Goal: Task Accomplishment & Management: Use online tool/utility

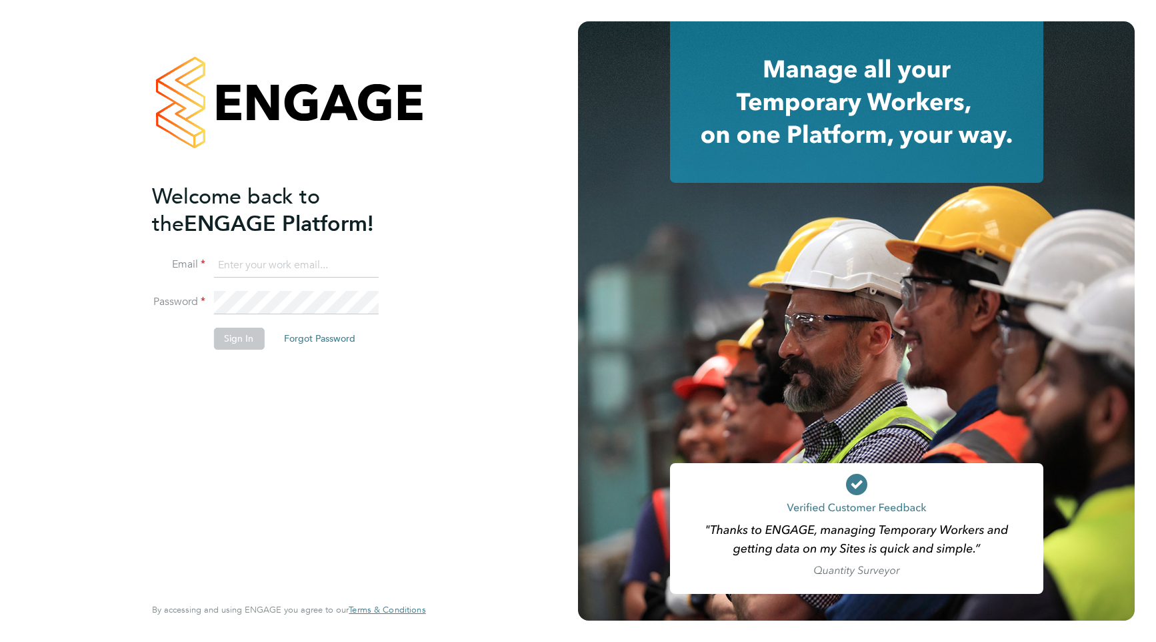
type input "support@engagelabs.io"
click at [234, 337] on button "Sign In" at bounding box center [238, 337] width 51 height 21
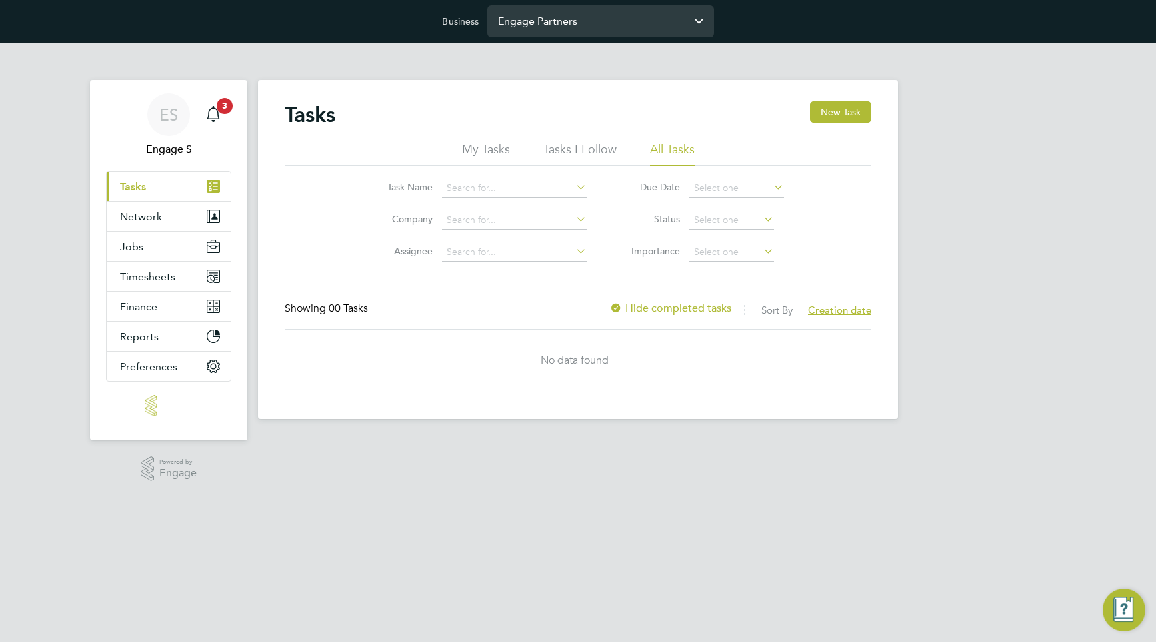
click at [624, 32] on input "Engage Partners" at bounding box center [600, 20] width 227 height 31
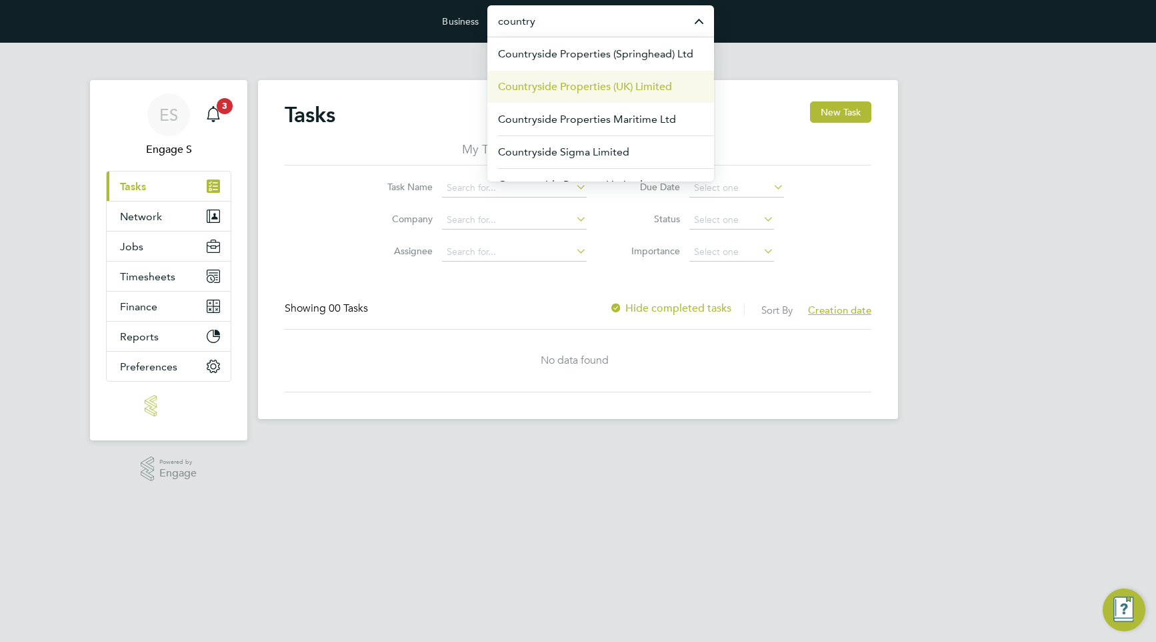
click at [613, 75] on li "Countryside Properties (UK) Limited" at bounding box center [600, 86] width 227 height 33
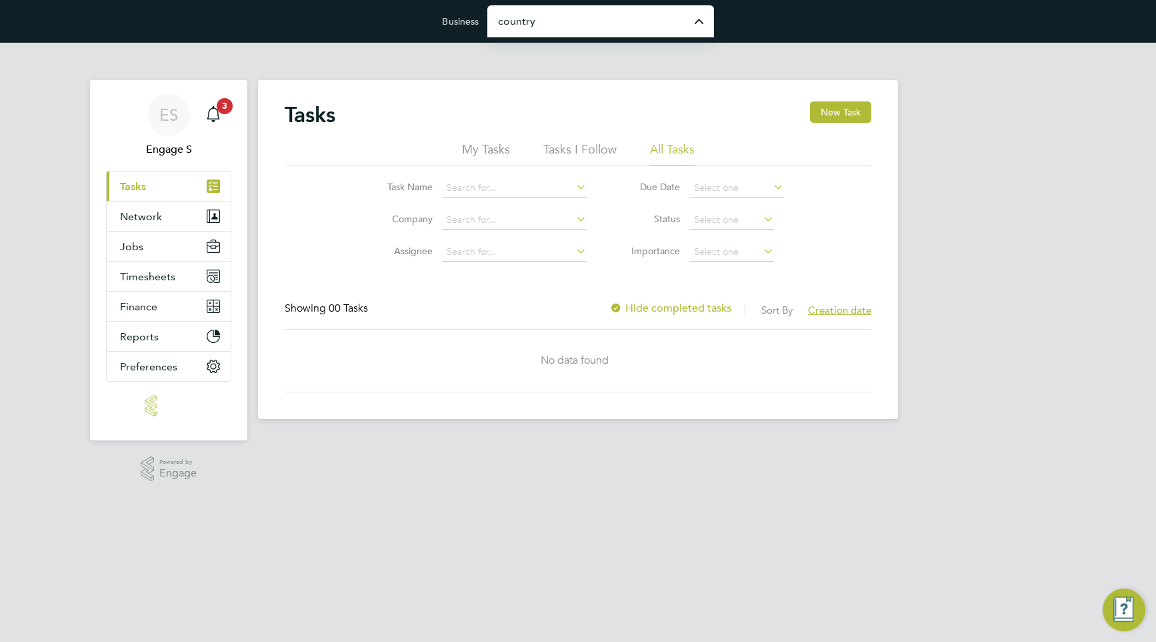
type input "Countryside Properties (UK) Limited"
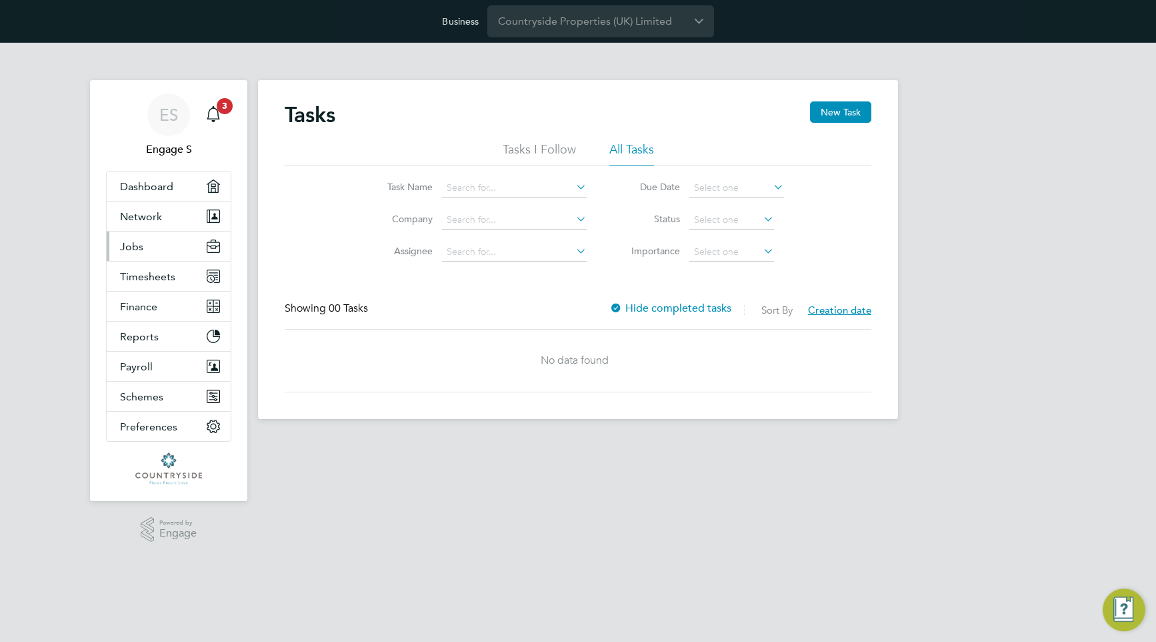
click at [154, 247] on button "Jobs" at bounding box center [169, 245] width 124 height 29
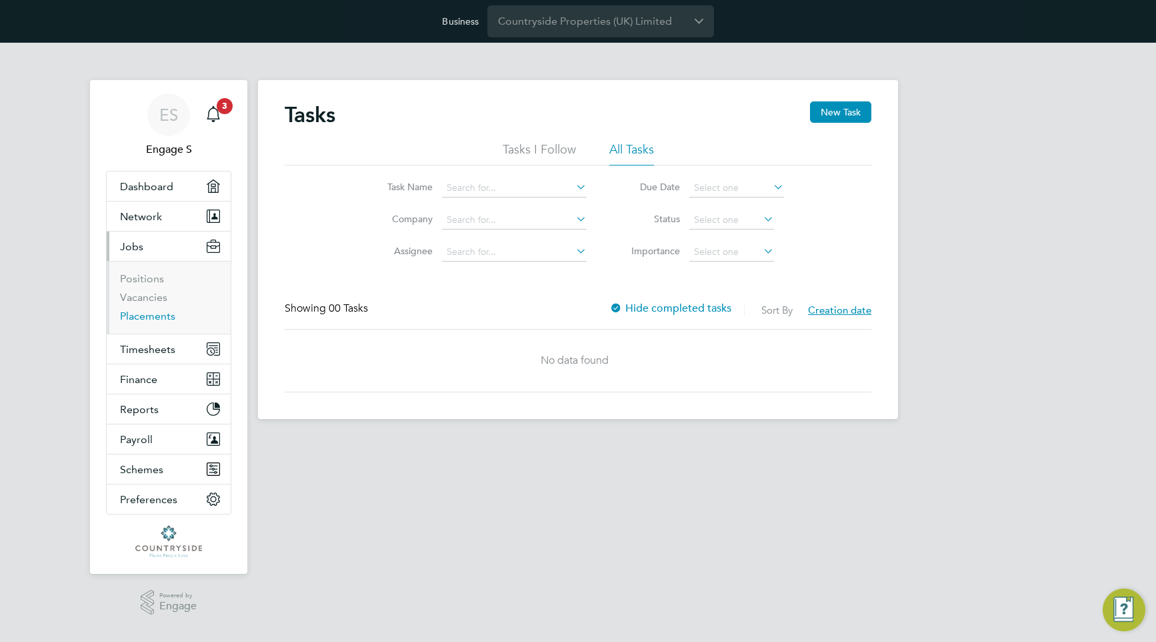
click at [149, 315] on link "Placements" at bounding box center [147, 315] width 55 height 13
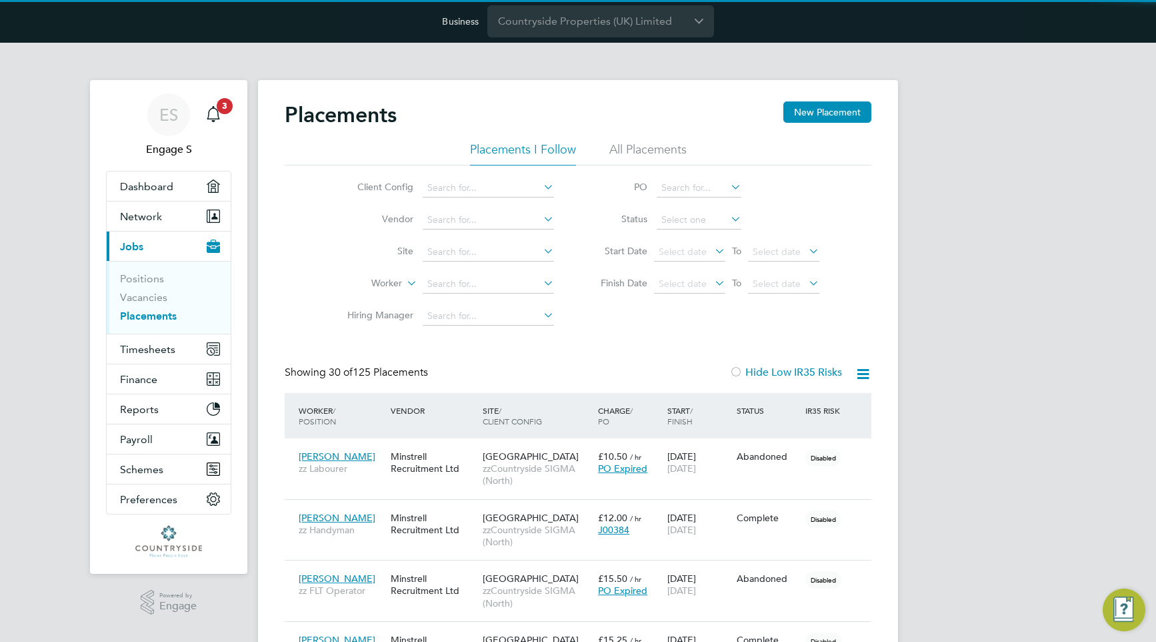
click at [658, 149] on li "All Placements" at bounding box center [647, 153] width 77 height 24
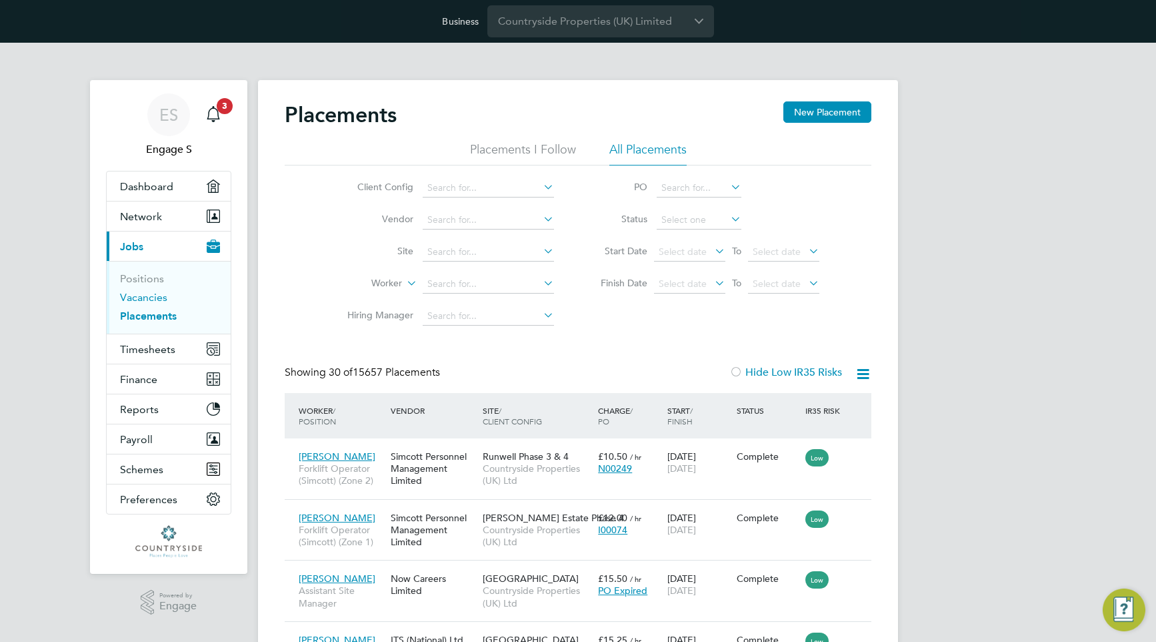
click at [154, 295] on link "Vacancies" at bounding box center [143, 297] width 47 height 13
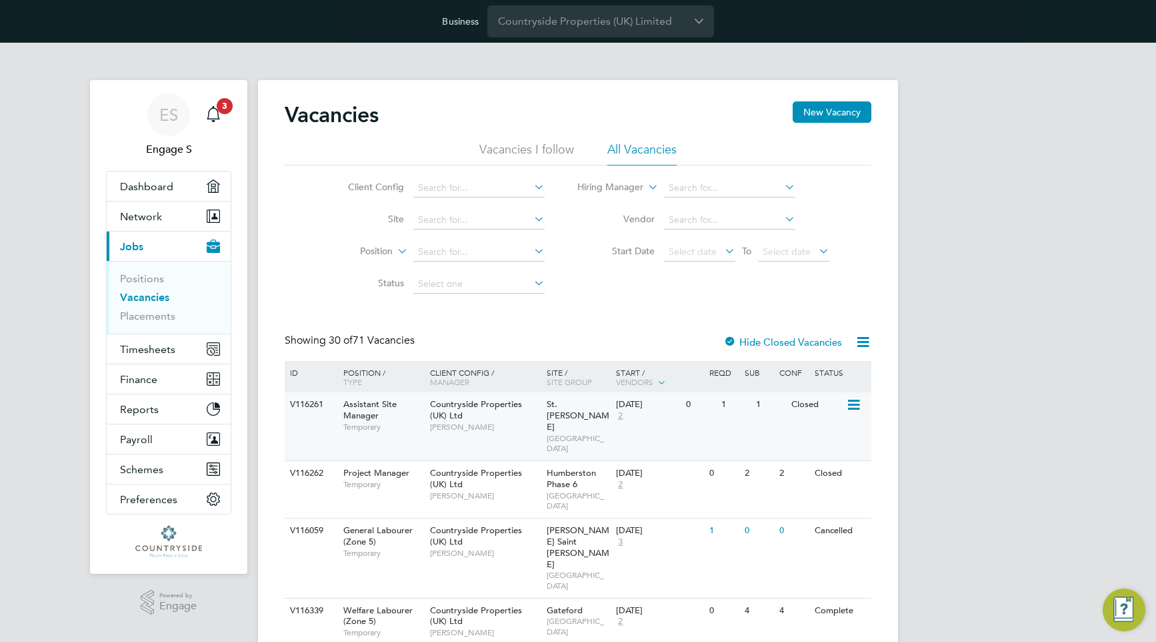
click at [507, 425] on span "Lewis F" at bounding box center [485, 426] width 110 height 11
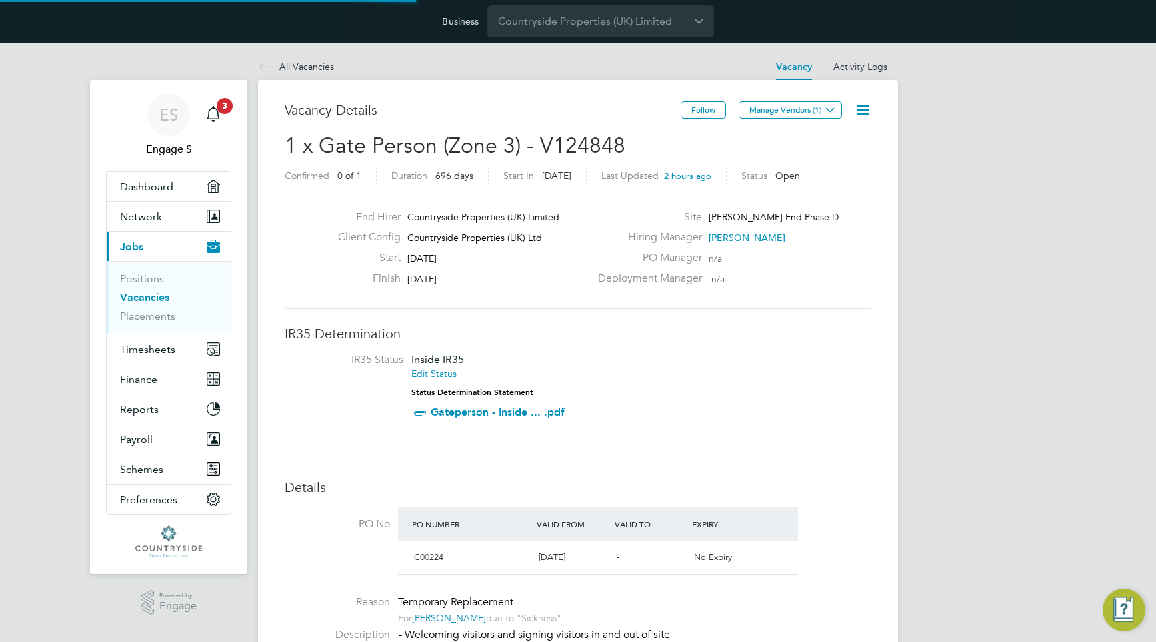
scroll to position [23, 125]
click at [817, 109] on button "Manage Vendors (1)" at bounding box center [790, 109] width 103 height 17
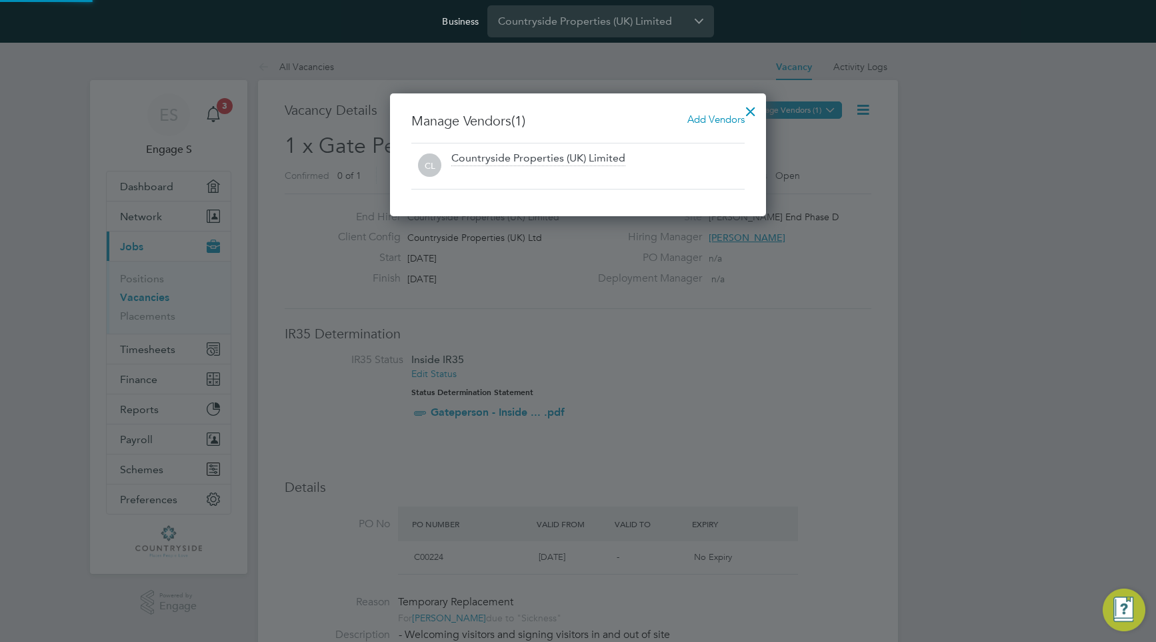
scroll to position [123, 377]
click at [752, 107] on div at bounding box center [751, 108] width 24 height 24
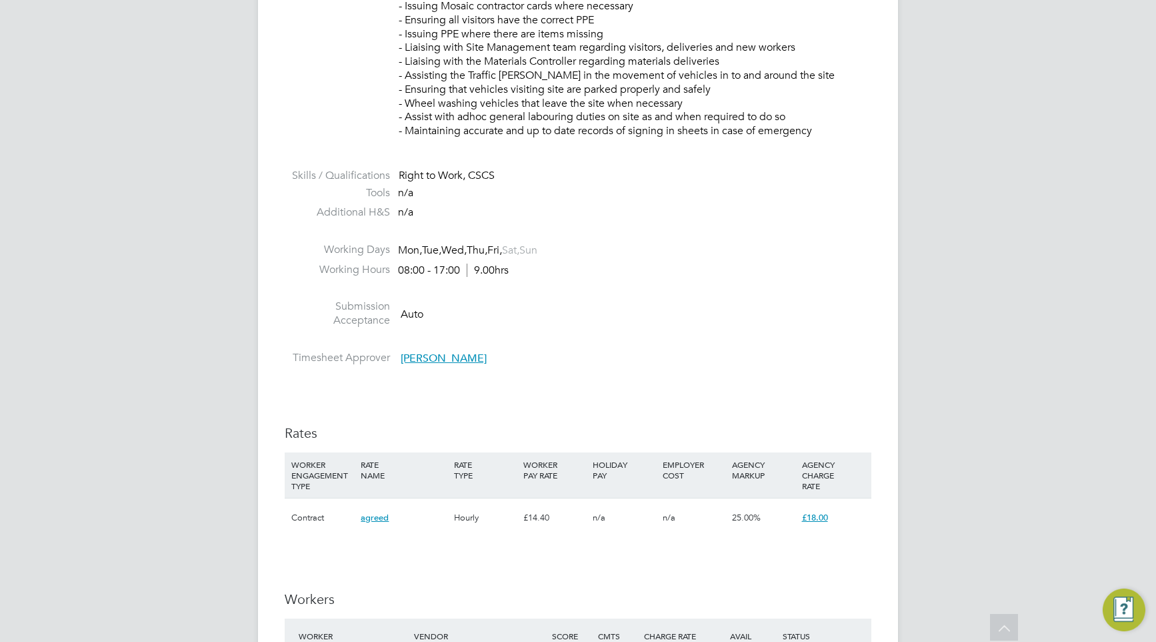
scroll to position [0, 0]
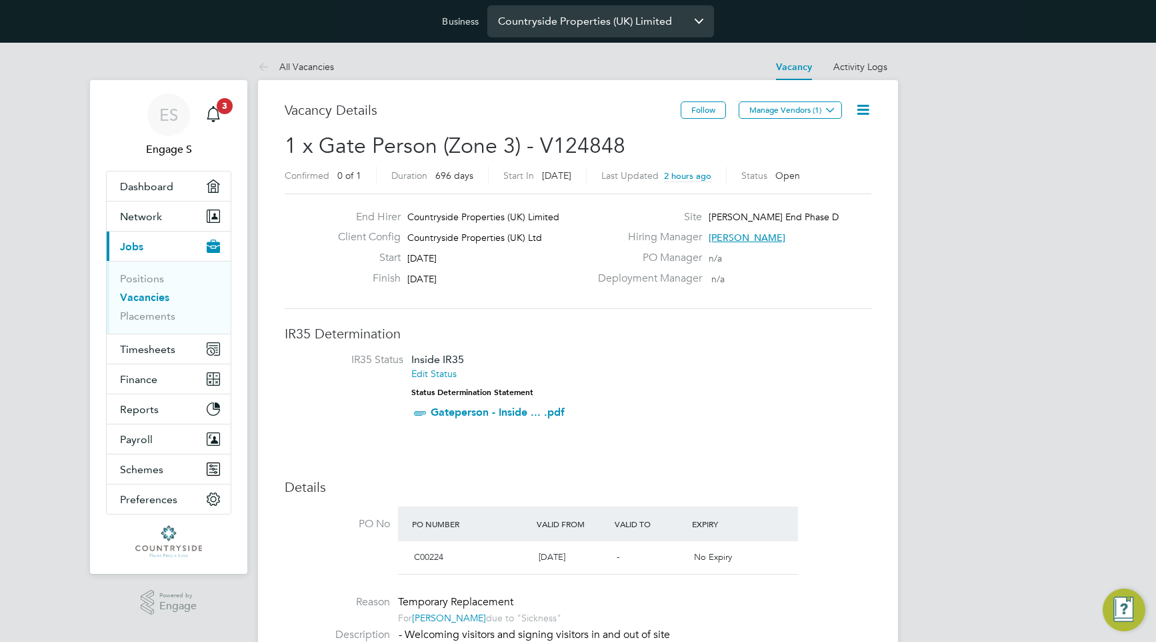
click at [657, 24] on input "Countryside Properties (UK) Limited" at bounding box center [600, 20] width 227 height 31
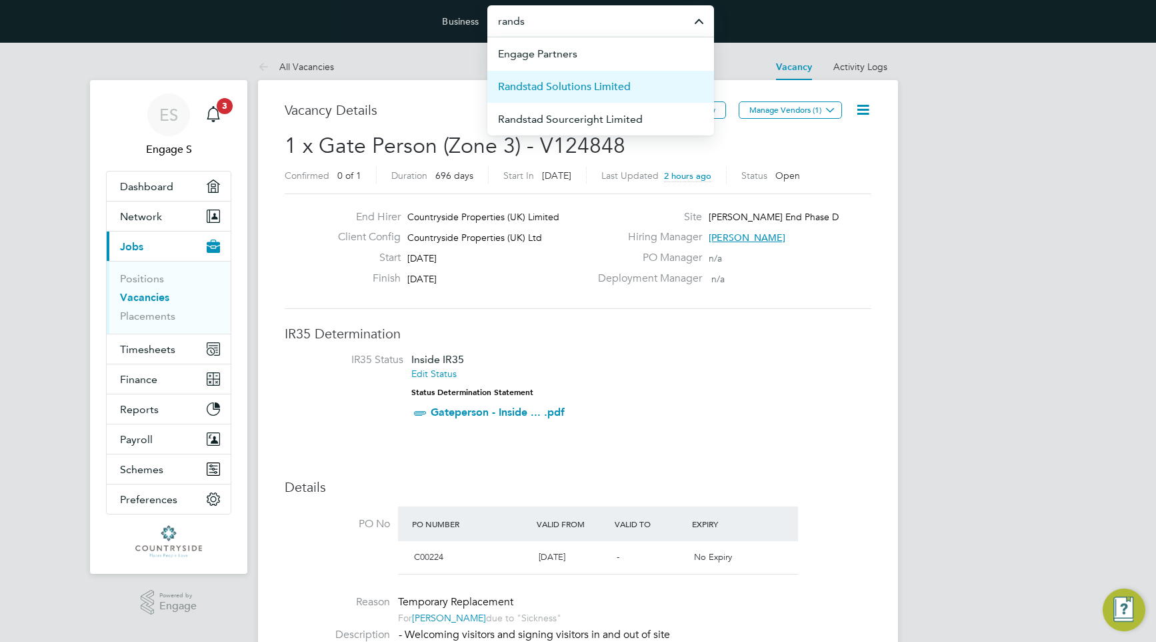
click at [648, 82] on li "Randstad Solutions Limited" at bounding box center [600, 86] width 227 height 33
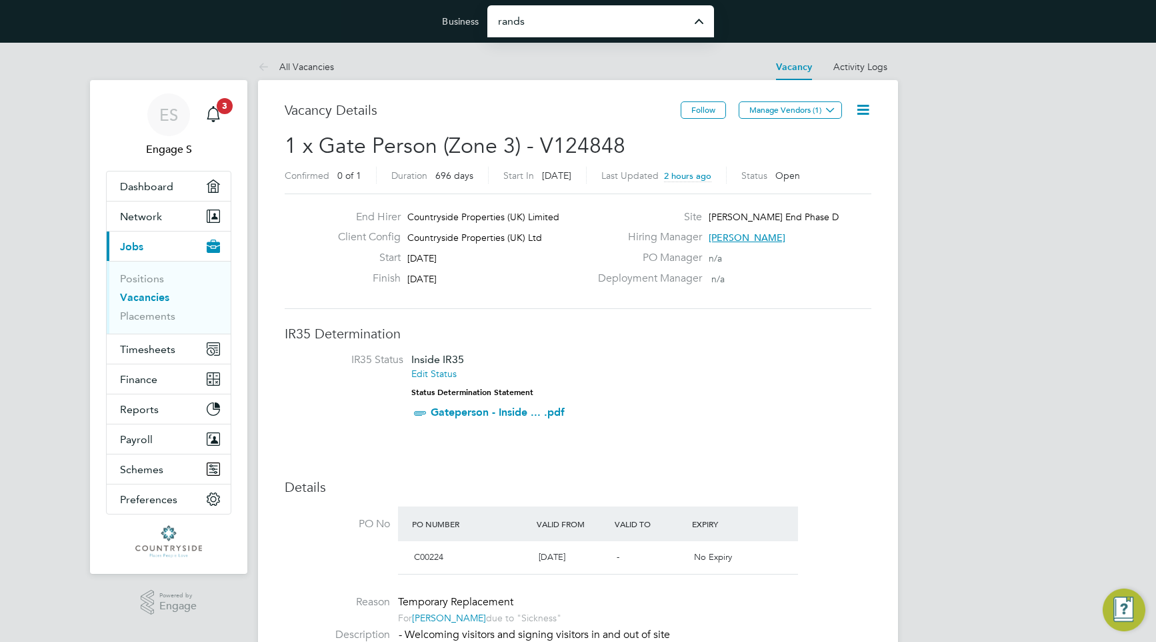
type input "Randstad Solutions Limited"
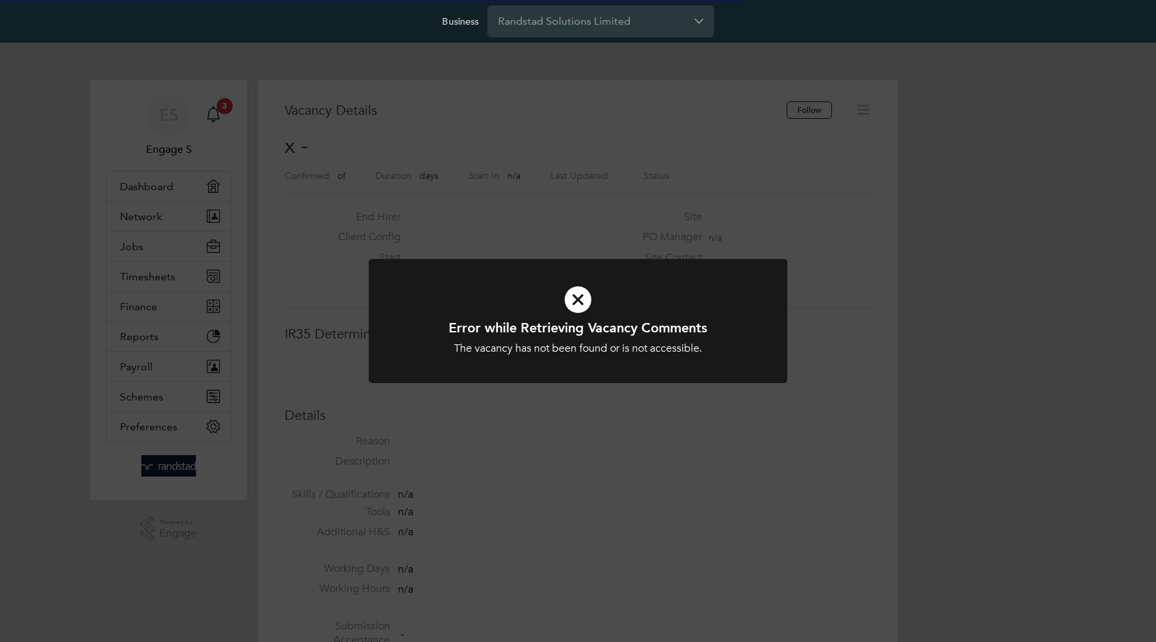
scroll to position [21, 287]
click at [646, 108] on div "Error while Retrieving Vacancy Comments The vacancy has not been found or is no…" at bounding box center [578, 321] width 1156 height 642
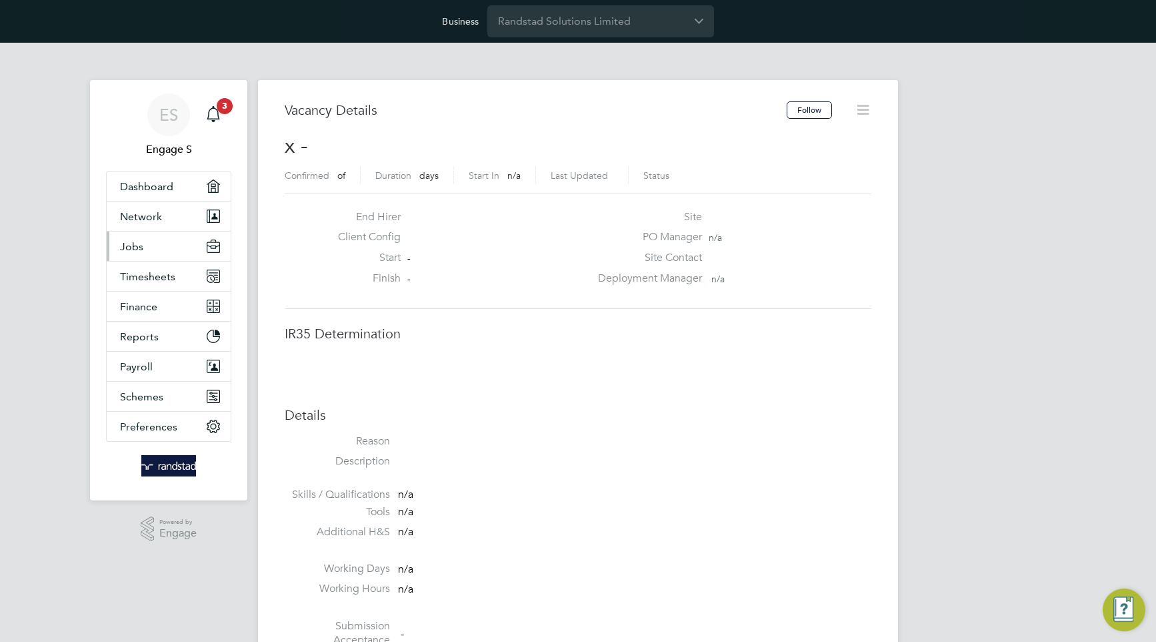
click at [149, 247] on button "Jobs" at bounding box center [169, 245] width 124 height 29
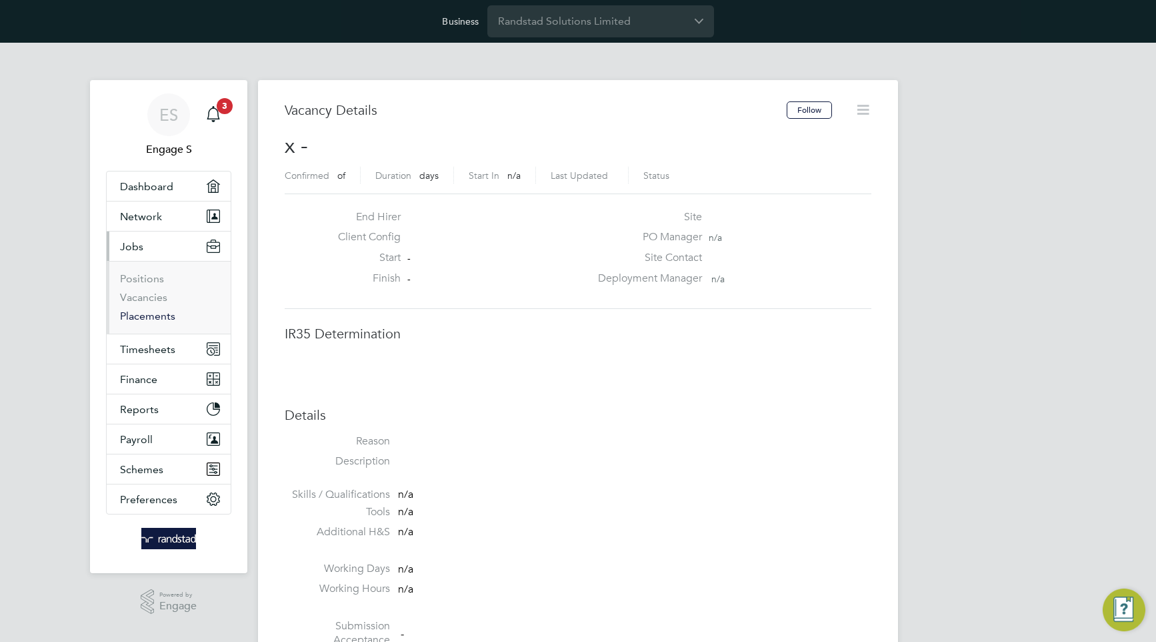
click at [159, 311] on link "Placements" at bounding box center [147, 315] width 55 height 13
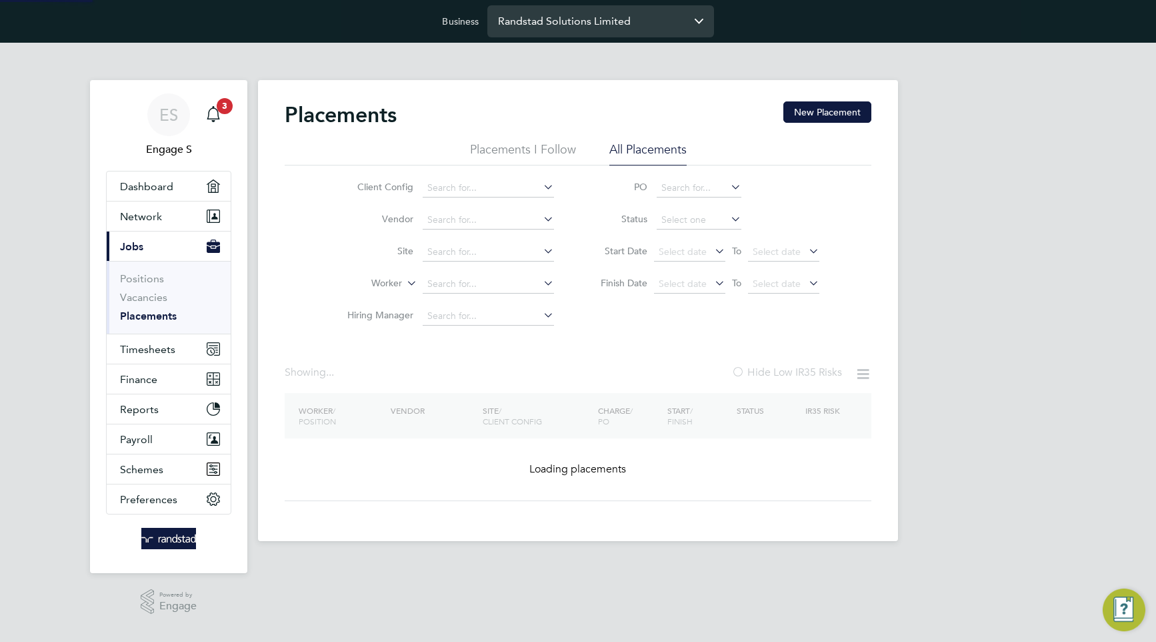
click at [622, 25] on input "Randstad Solutions Limited" at bounding box center [600, 20] width 227 height 31
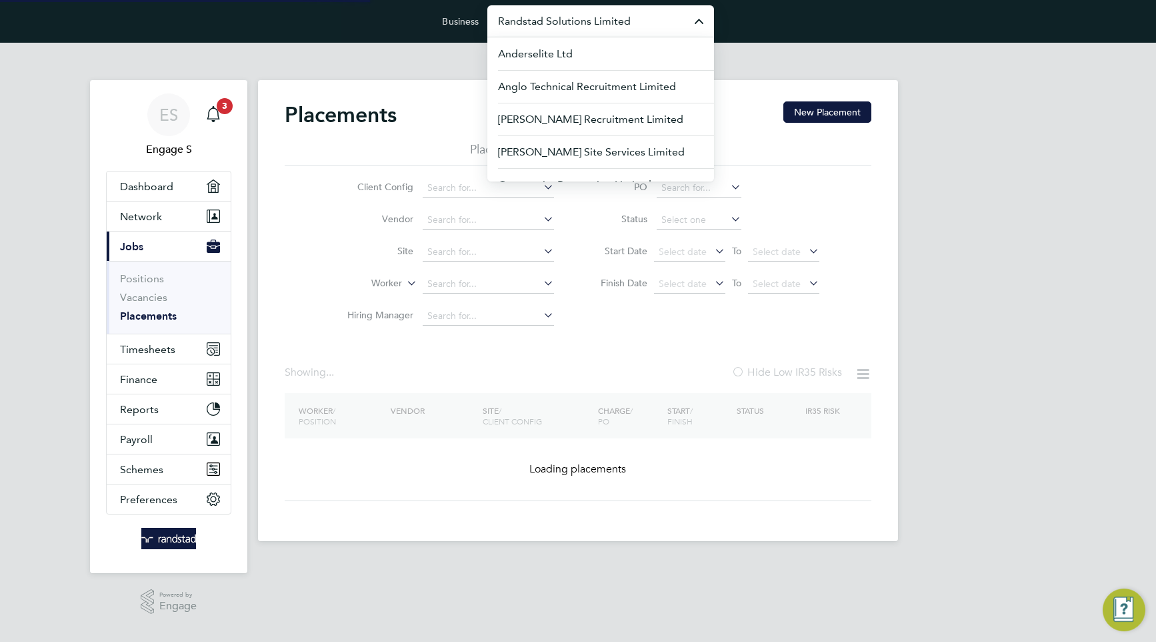
click at [622, 26] on input "Randstad Solutions Limited" at bounding box center [600, 20] width 227 height 31
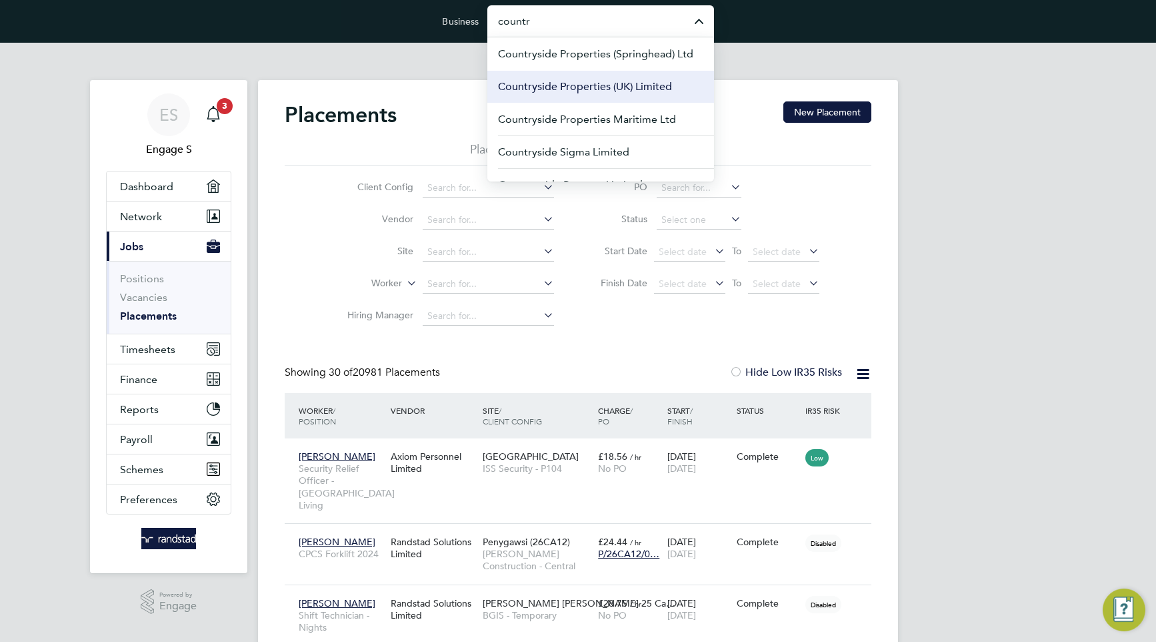
click at [614, 80] on span "Countryside Properties (UK) Limited" at bounding box center [585, 87] width 174 height 16
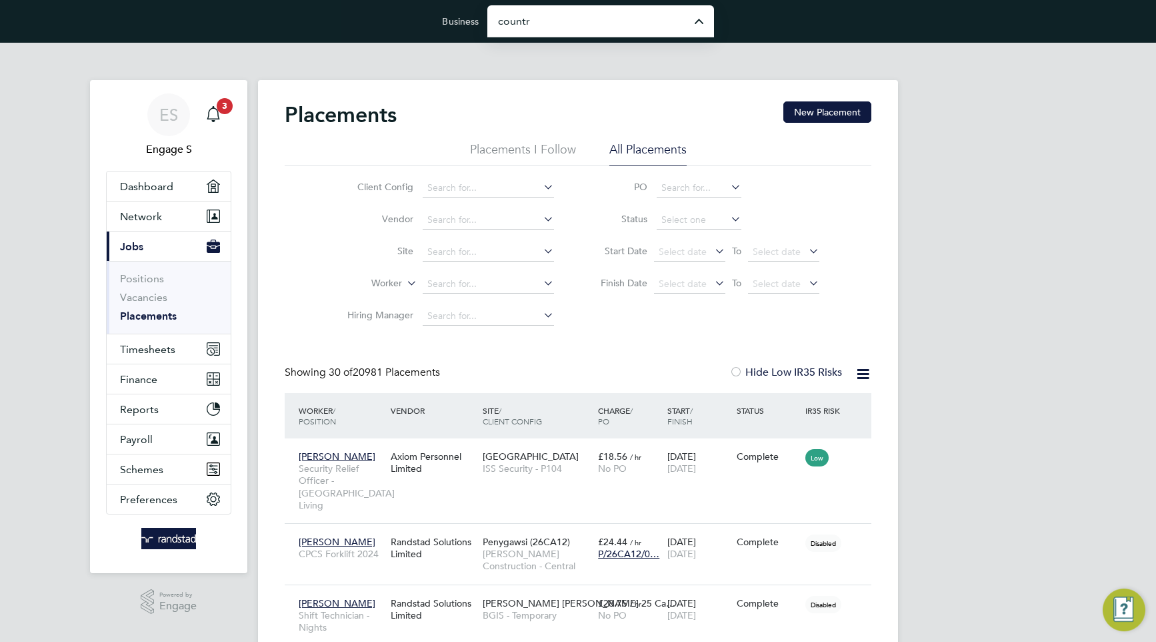
type input "Countryside Properties (UK) Limited"
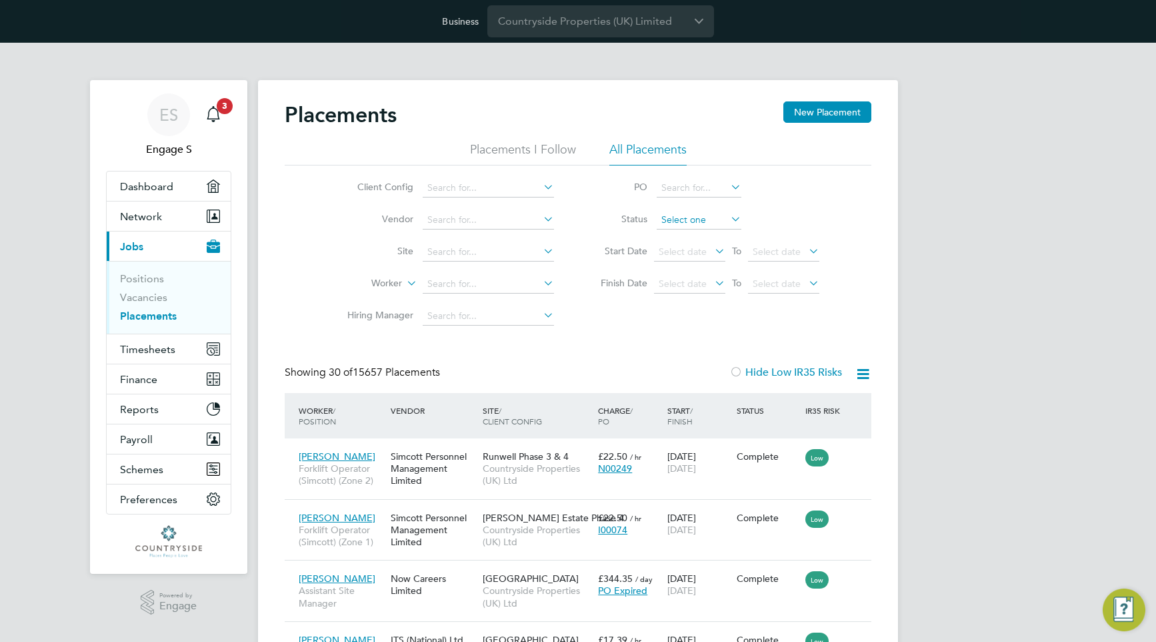
click at [699, 223] on input at bounding box center [699, 220] width 85 height 19
click at [698, 286] on li "In Progress" at bounding box center [699, 289] width 86 height 17
type input "In Progress"
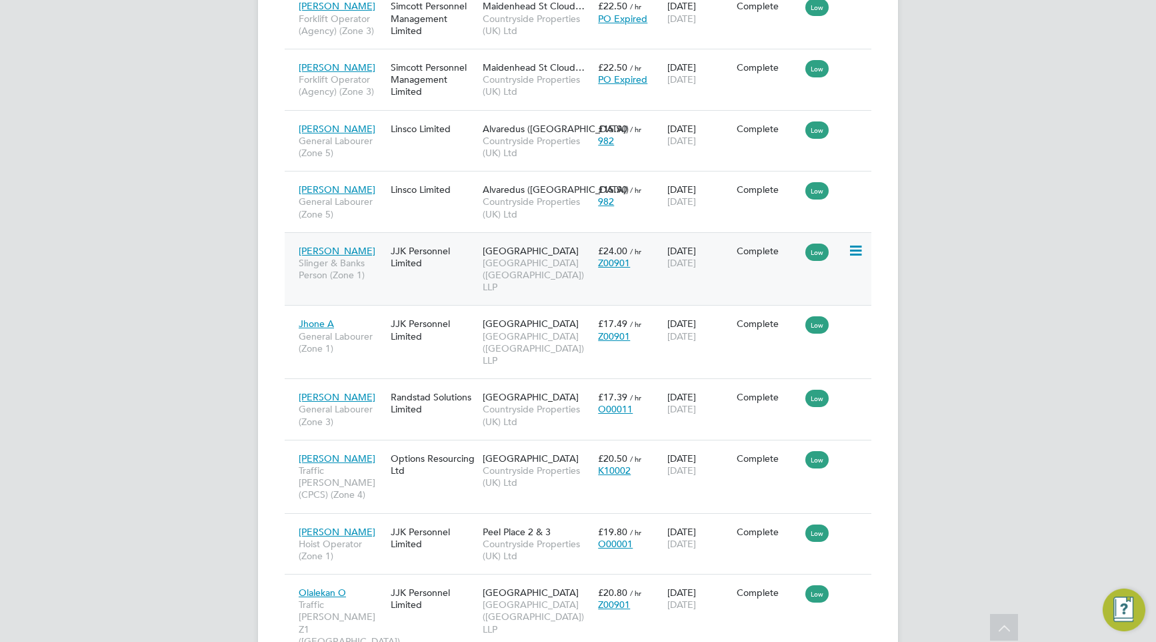
click at [547, 257] on span "[GEOGRAPHIC_DATA] ([GEOGRAPHIC_DATA]) LLP" at bounding box center [537, 275] width 109 height 37
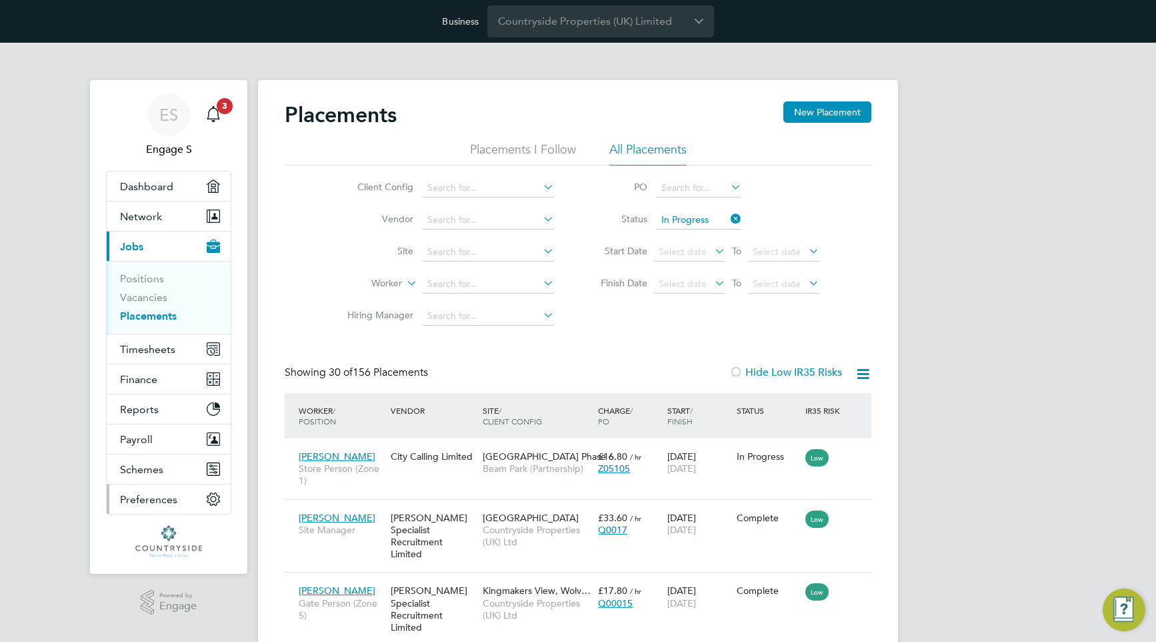
click at [158, 499] on span "Preferences" at bounding box center [148, 499] width 57 height 13
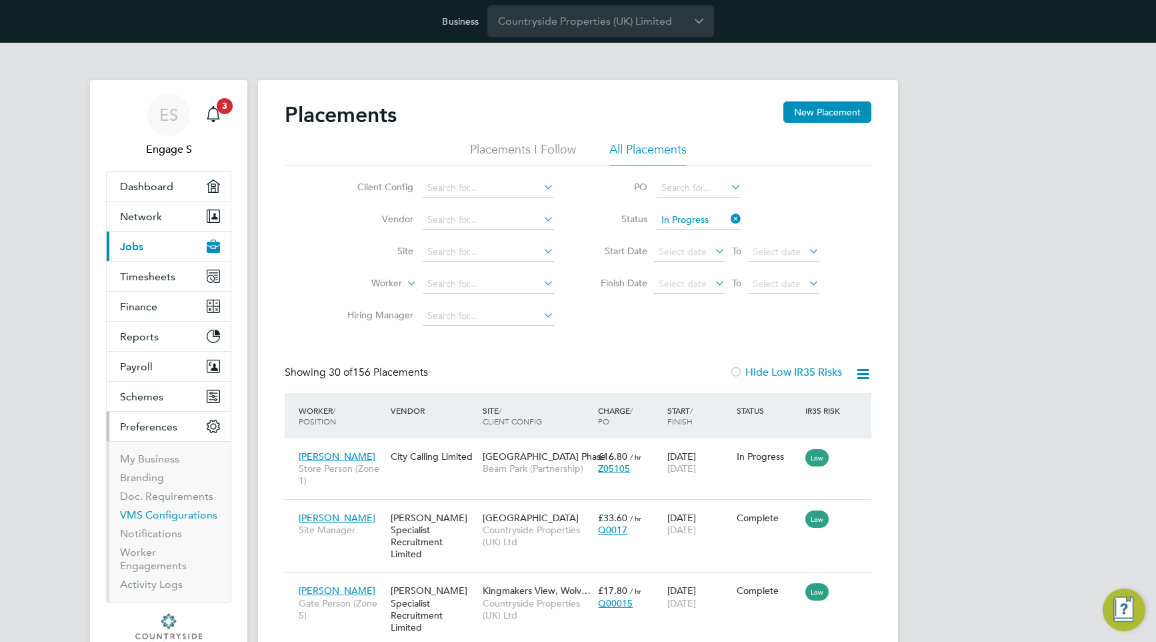
click at [160, 515] on link "VMS Configurations" at bounding box center [168, 514] width 97 height 13
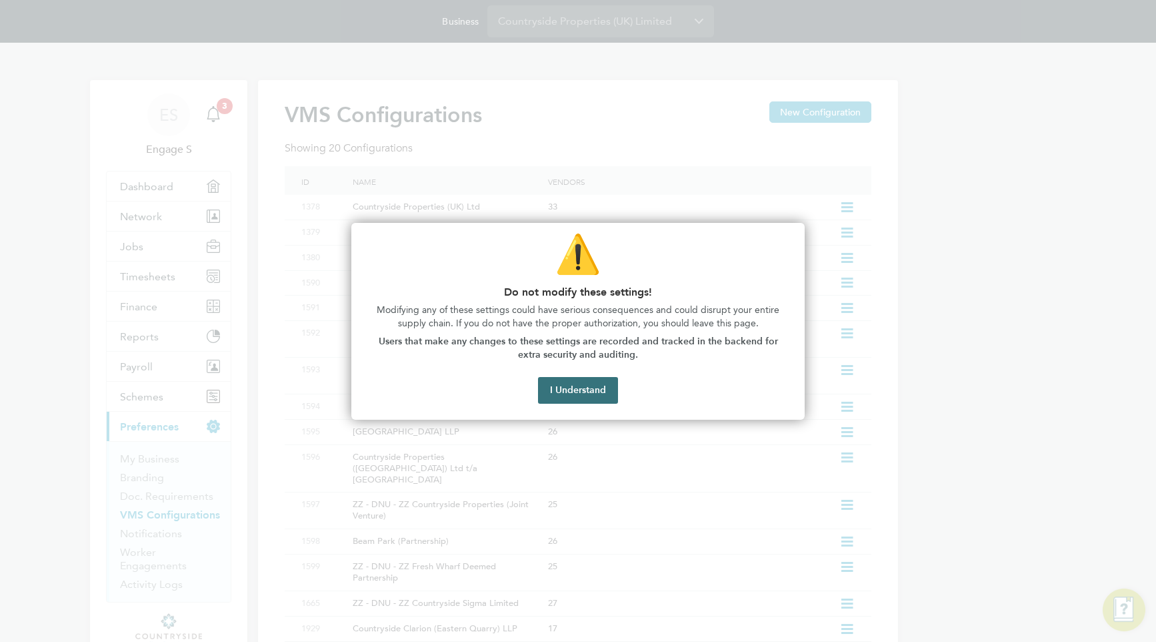
click at [597, 391] on button "I Understand" at bounding box center [578, 390] width 80 height 27
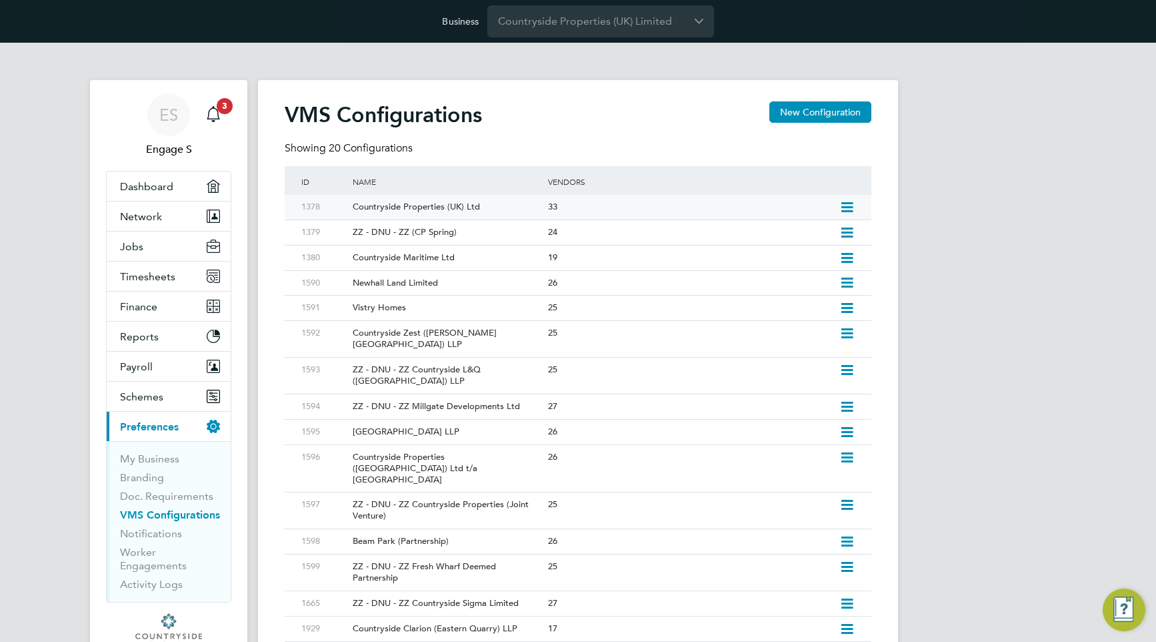
click at [448, 206] on div "Countryside Properties (UK) Ltd" at bounding box center [443, 207] width 201 height 25
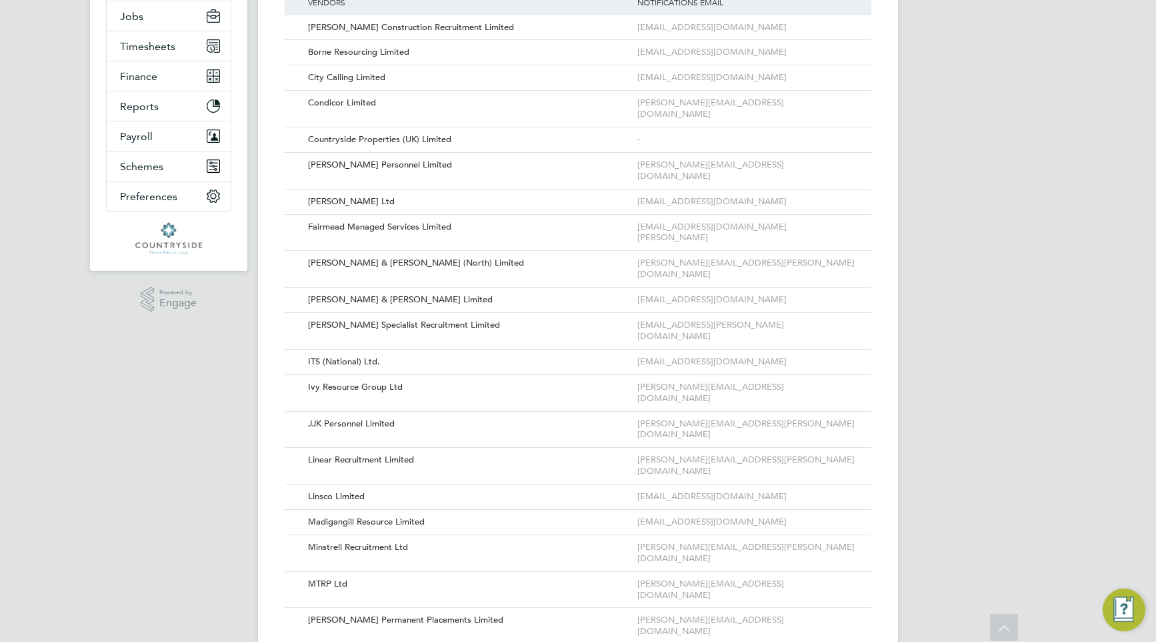
scroll to position [221, 0]
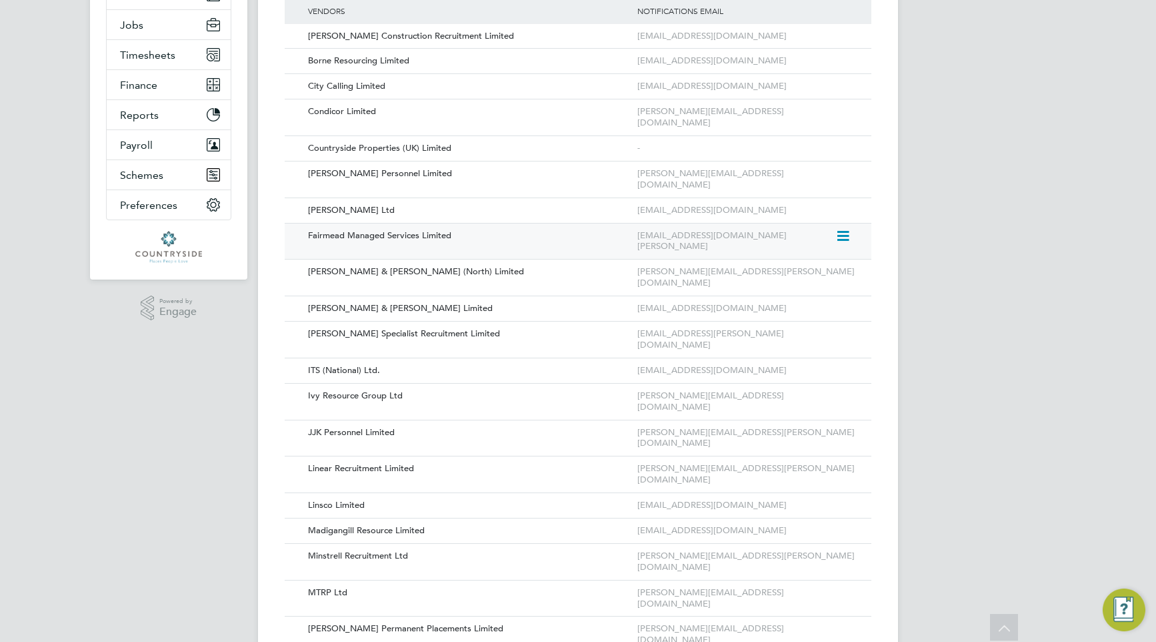
click at [845, 228] on icon at bounding box center [842, 236] width 13 height 16
click at [825, 242] on li "Edit Vendor" at bounding box center [806, 244] width 85 height 19
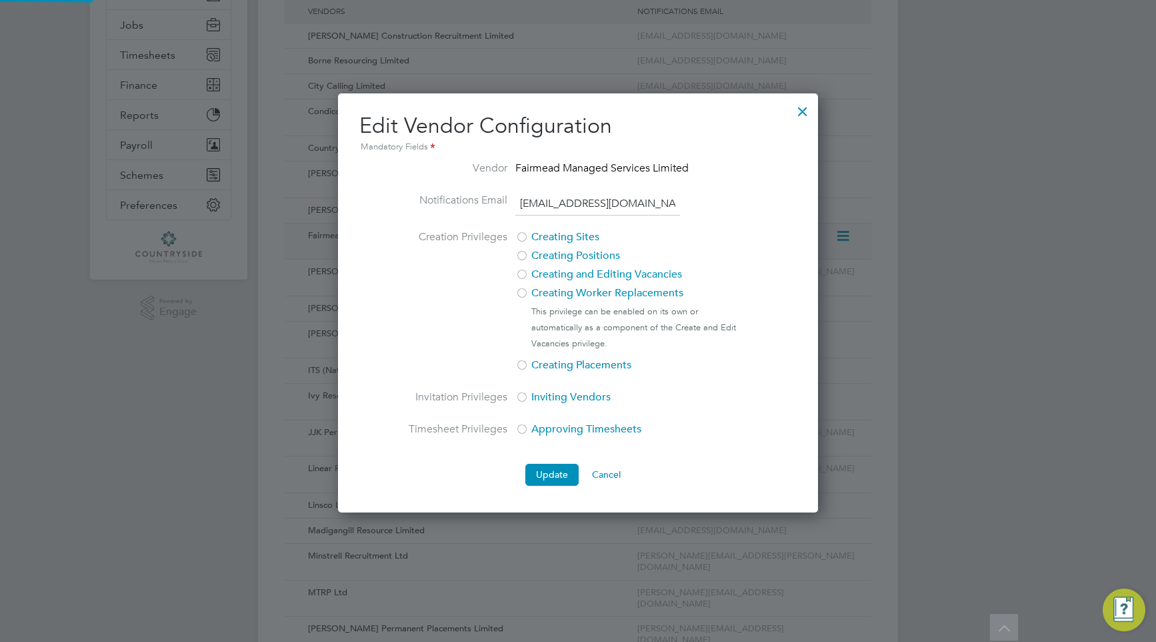
scroll to position [419, 481]
click at [800, 113] on div at bounding box center [803, 108] width 24 height 24
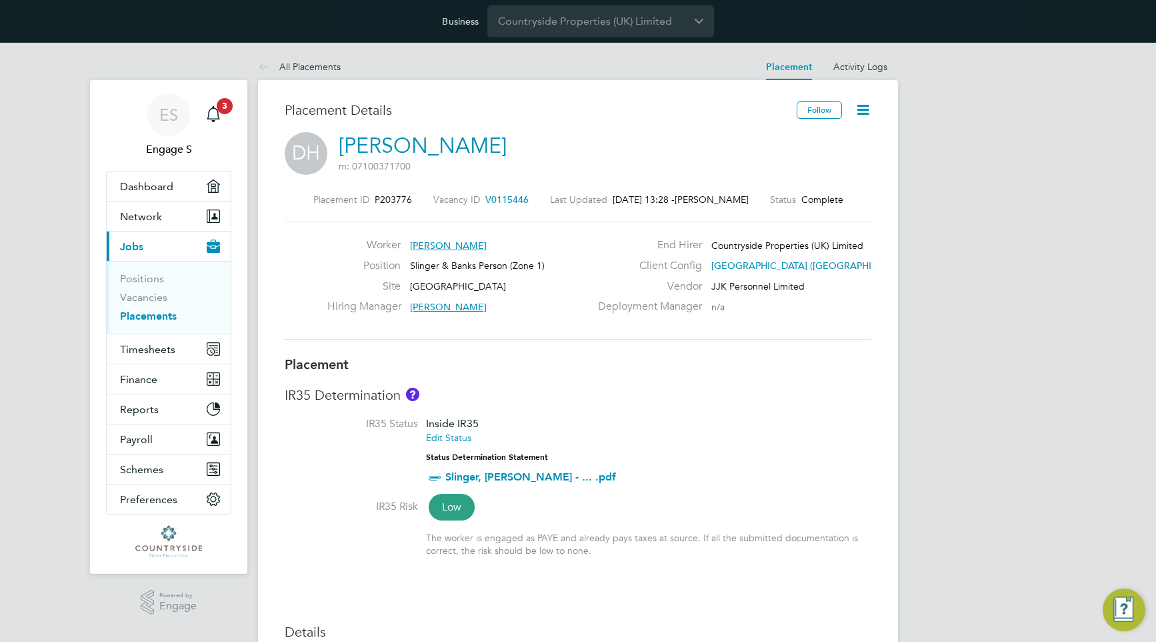
click at [863, 111] on icon at bounding box center [863, 109] width 17 height 17
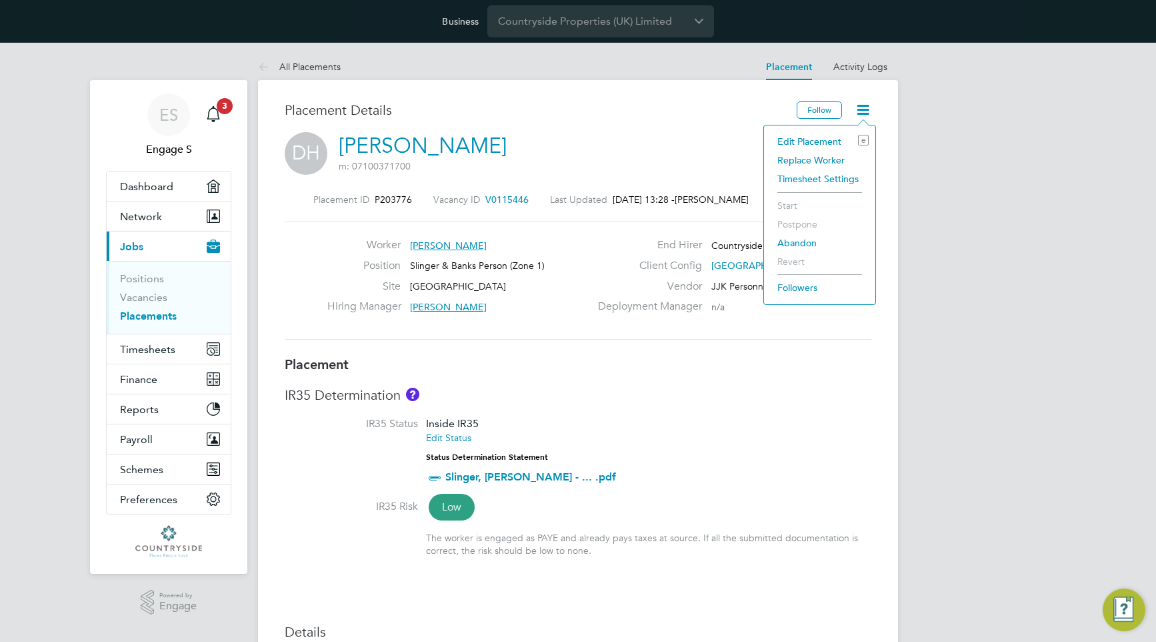
click at [844, 160] on li "Replace Worker" at bounding box center [820, 160] width 98 height 19
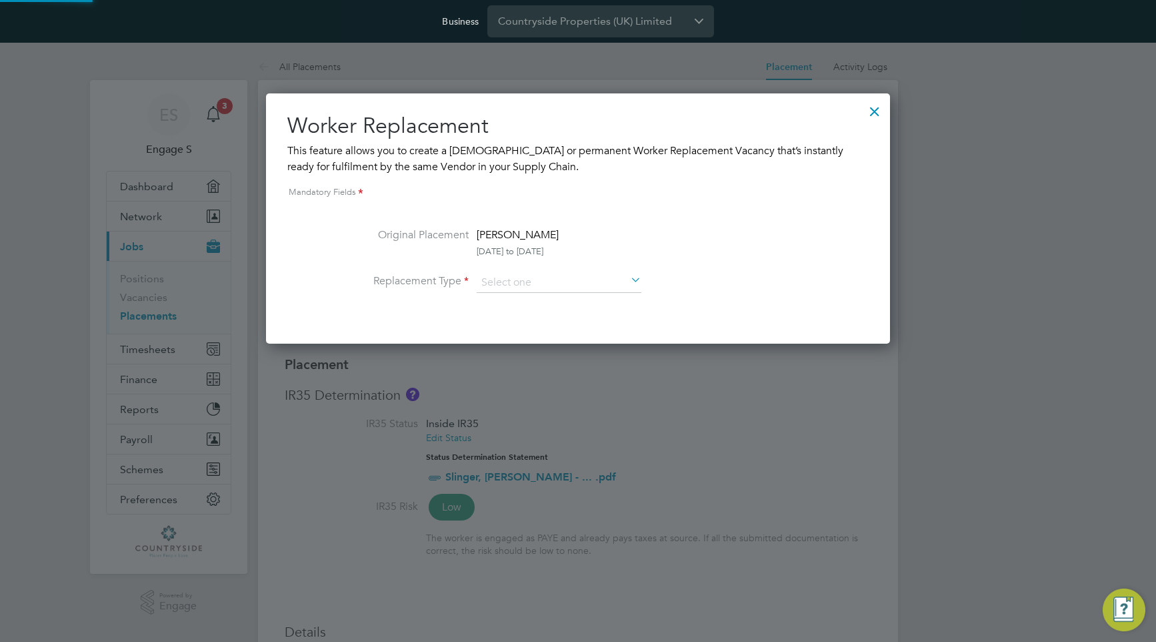
scroll to position [7, 7]
click at [613, 287] on input at bounding box center [559, 283] width 165 height 20
click at [606, 299] on li "Temporary" at bounding box center [559, 301] width 166 height 17
type input "Temporary"
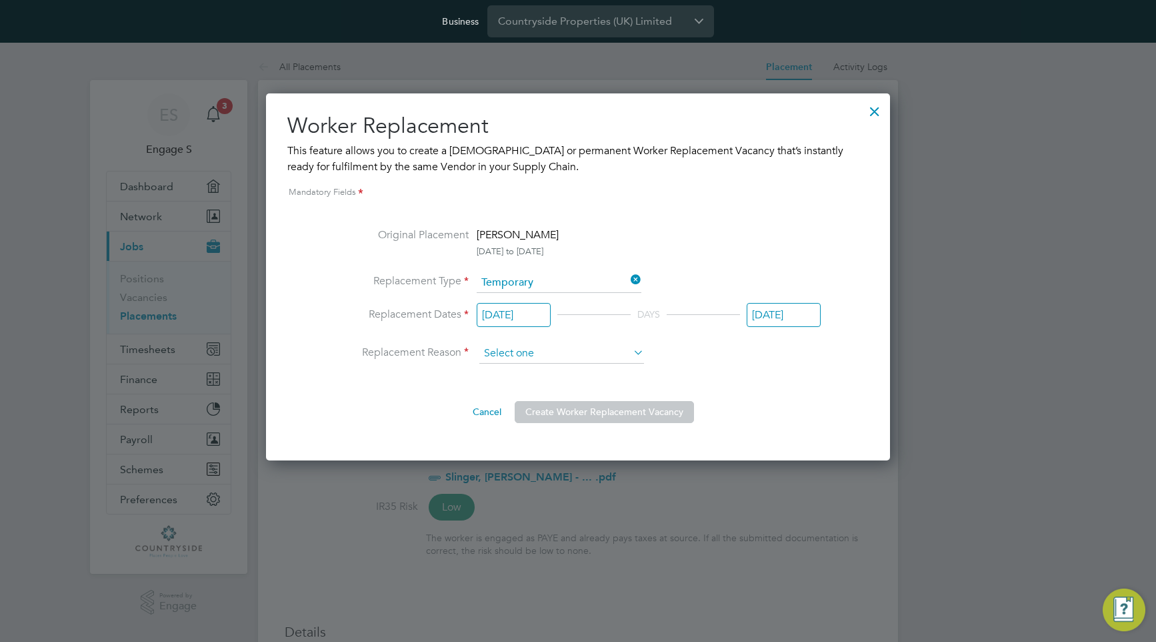
click at [579, 351] on input at bounding box center [561, 353] width 165 height 20
click at [574, 370] on li "Sickness" at bounding box center [562, 371] width 166 height 17
type input "Sickness"
click at [577, 412] on button "Create Worker Replacement Vacancy" at bounding box center [604, 411] width 179 height 21
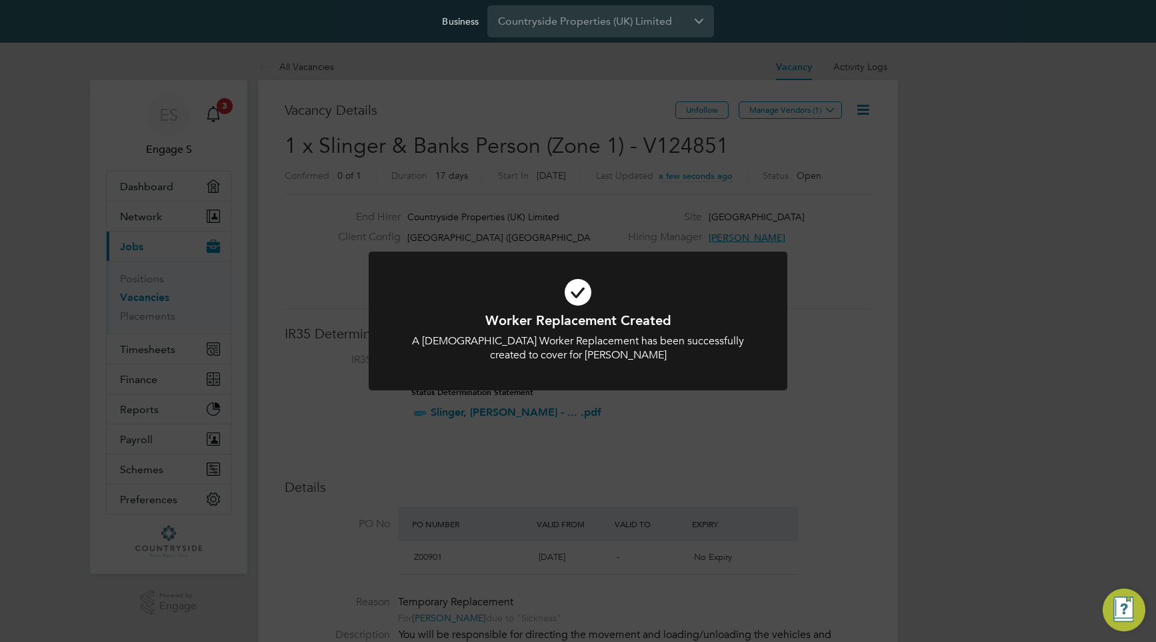
click at [577, 412] on div "Worker Replacement Created A Temporary Worker Replacement has been successfully…" at bounding box center [578, 321] width 1156 height 642
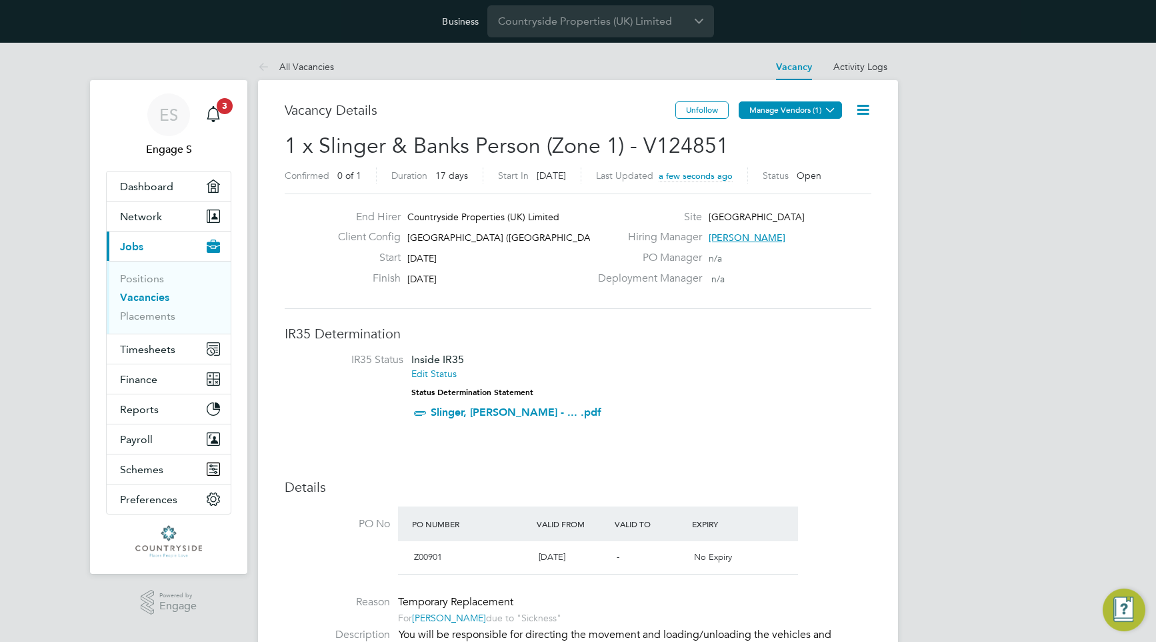
click at [826, 105] on icon at bounding box center [831, 110] width 10 height 10
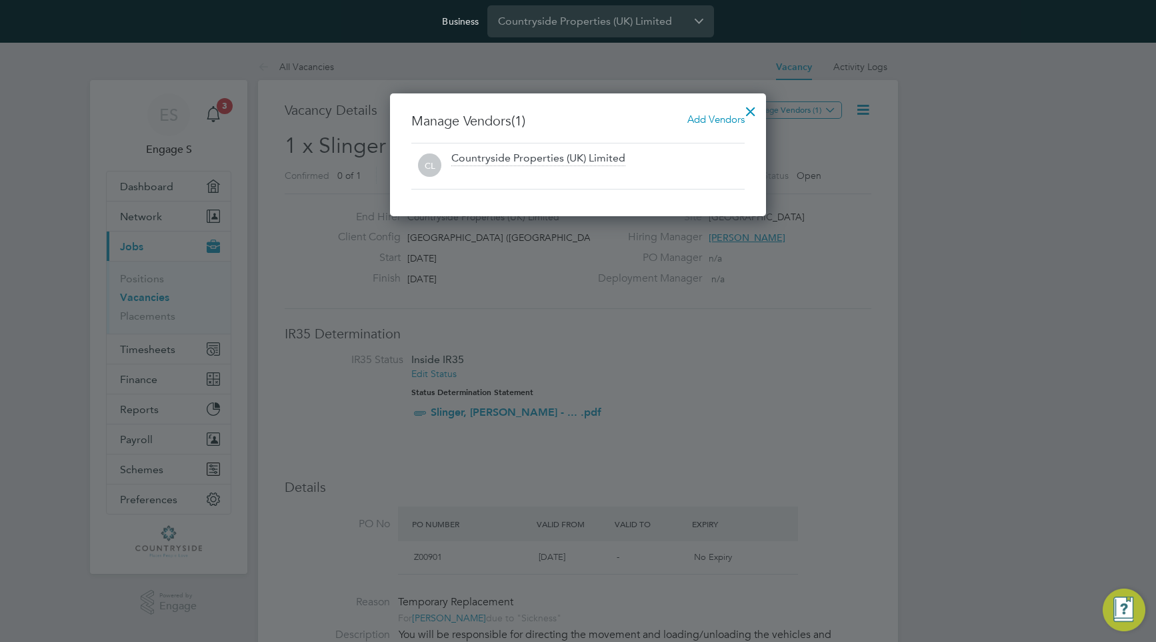
click at [754, 109] on div at bounding box center [751, 108] width 24 height 24
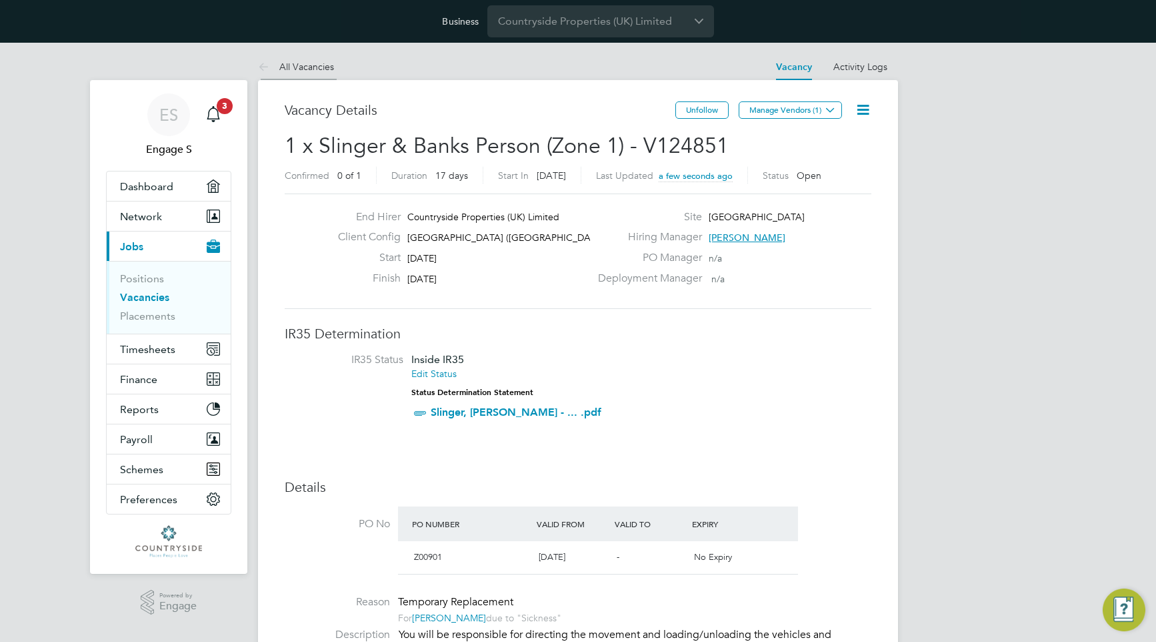
click at [291, 65] on link "All Vacancies" at bounding box center [296, 67] width 76 height 12
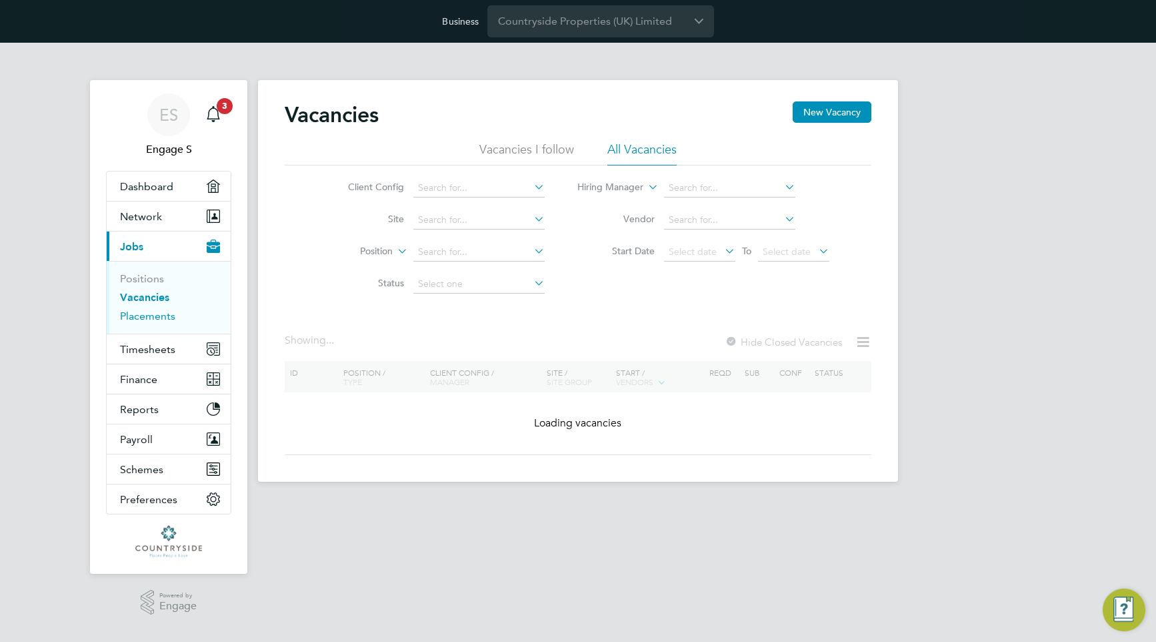
click at [161, 314] on link "Placements" at bounding box center [147, 315] width 55 height 13
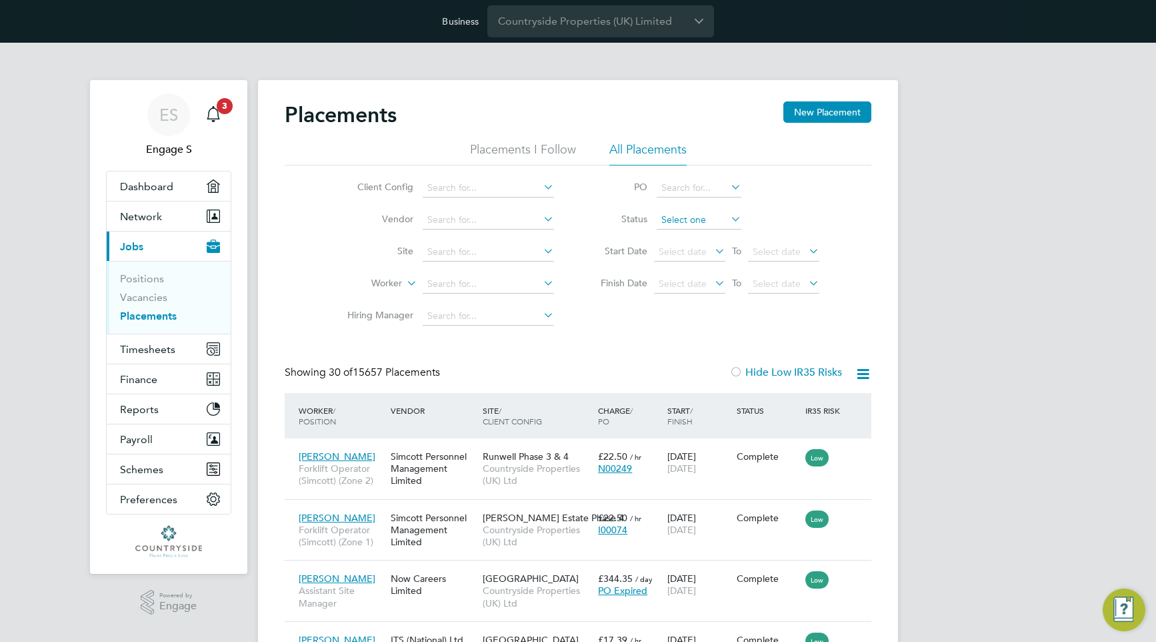
click at [710, 219] on input at bounding box center [699, 220] width 85 height 19
click at [705, 295] on li "In Progress" at bounding box center [699, 289] width 86 height 17
type input "In Progress"
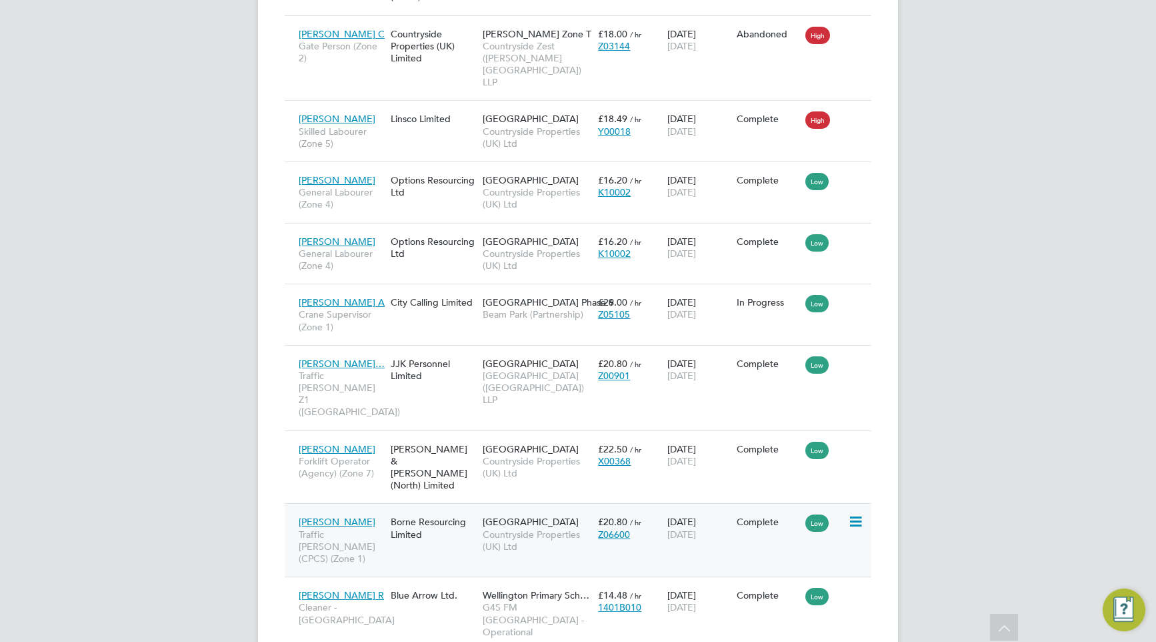
click at [526, 528] on span "Countryside Properties (UK) Ltd" at bounding box center [537, 540] width 109 height 24
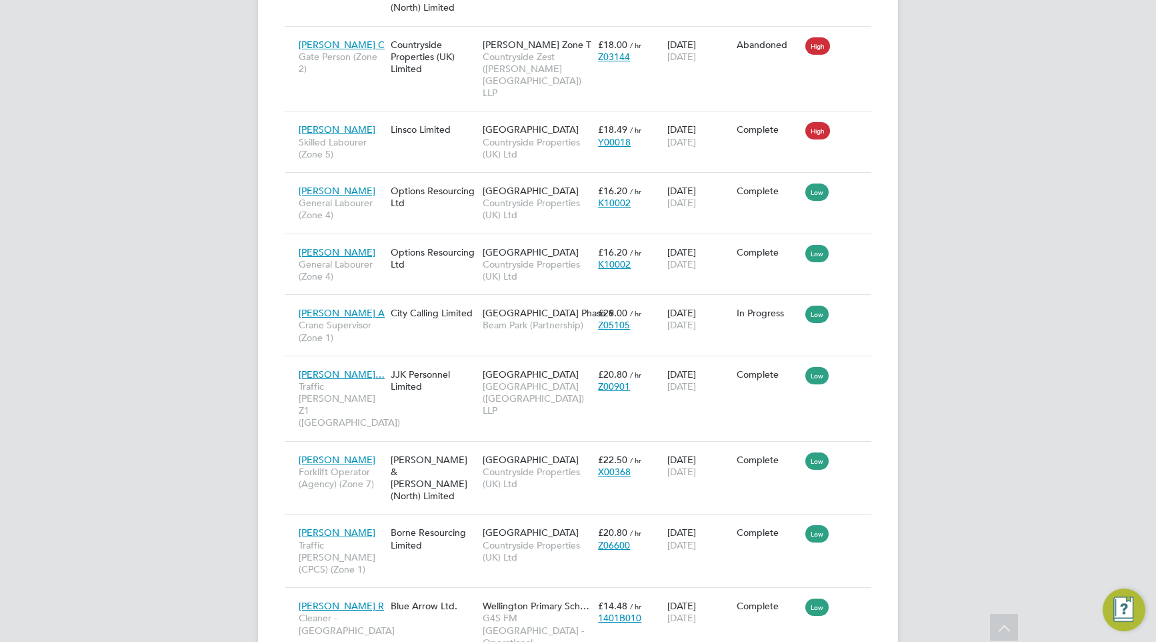
scroll to position [1789, 0]
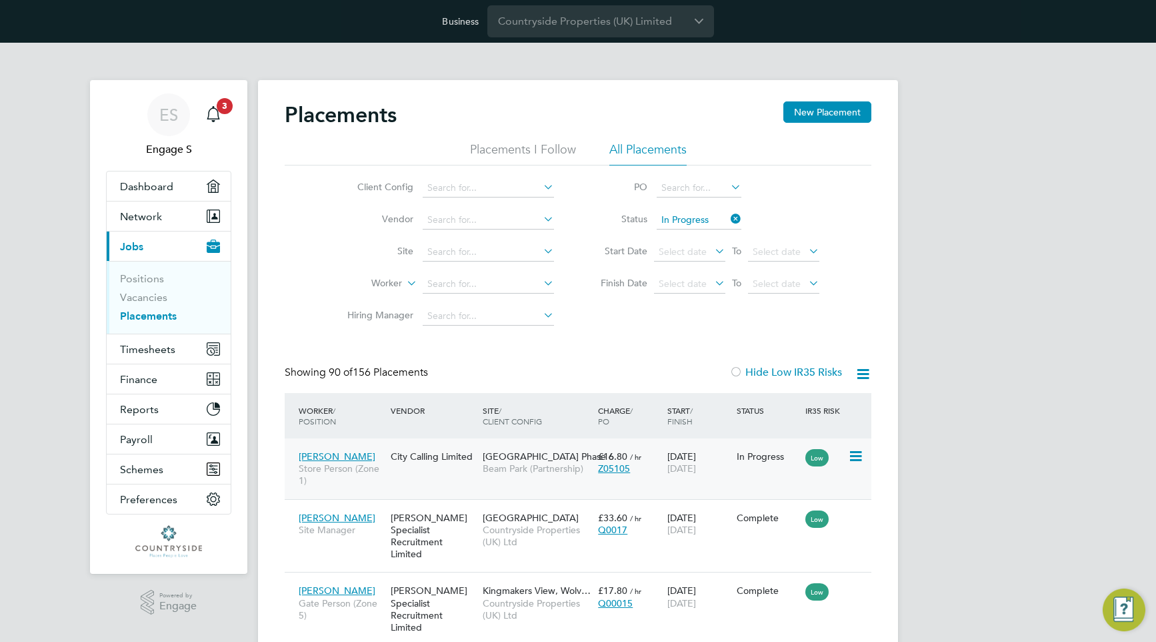
click at [696, 467] on span "31 Dec 2027" at bounding box center [682, 468] width 29 height 12
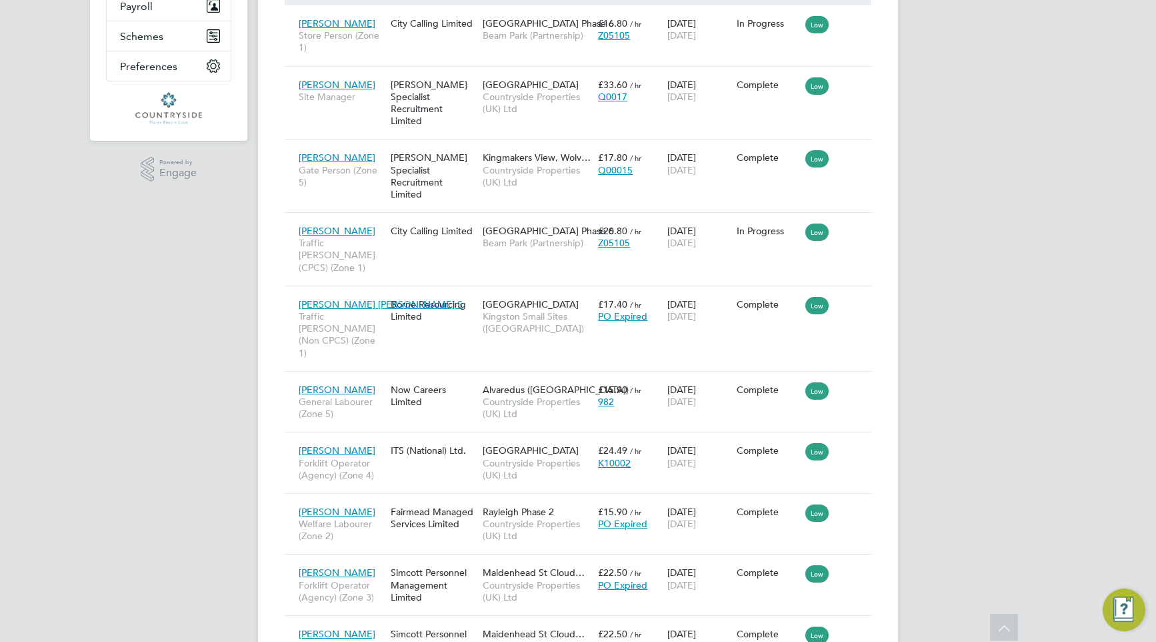
scroll to position [436, 0]
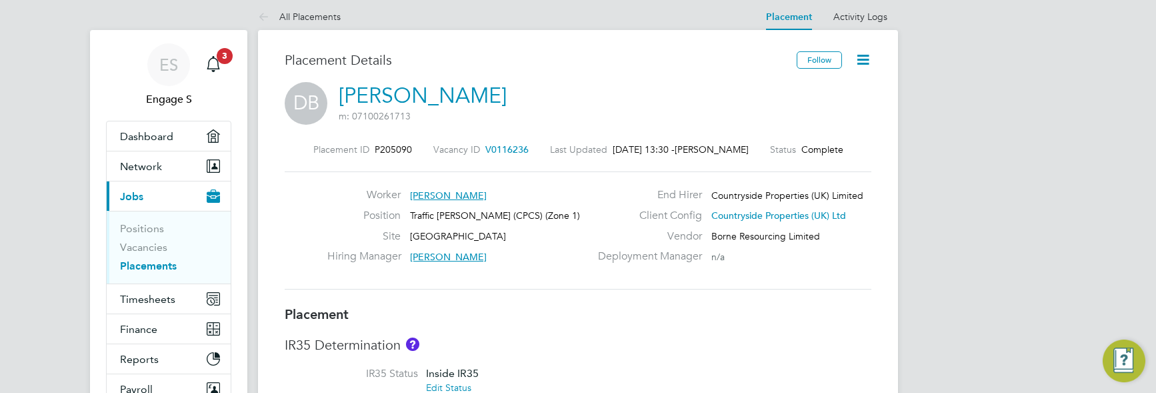
scroll to position [53, 0]
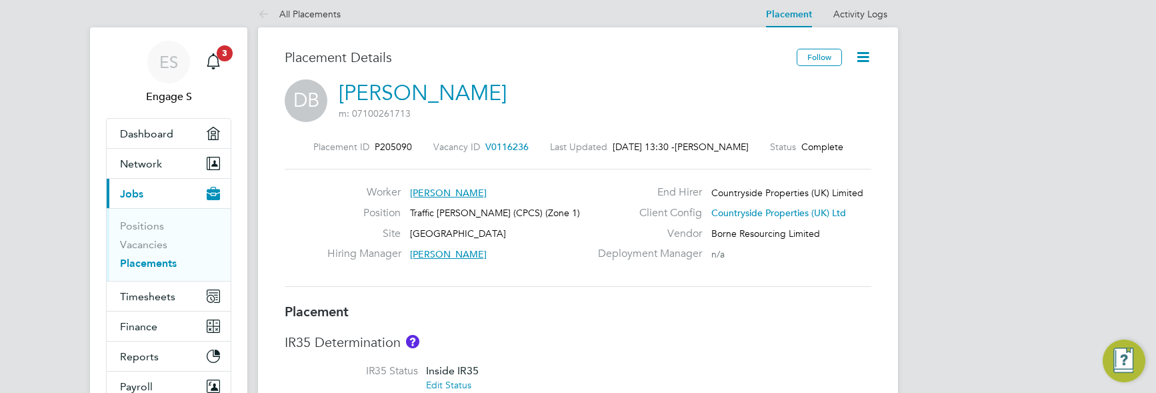
click at [866, 57] on icon at bounding box center [863, 57] width 17 height 17
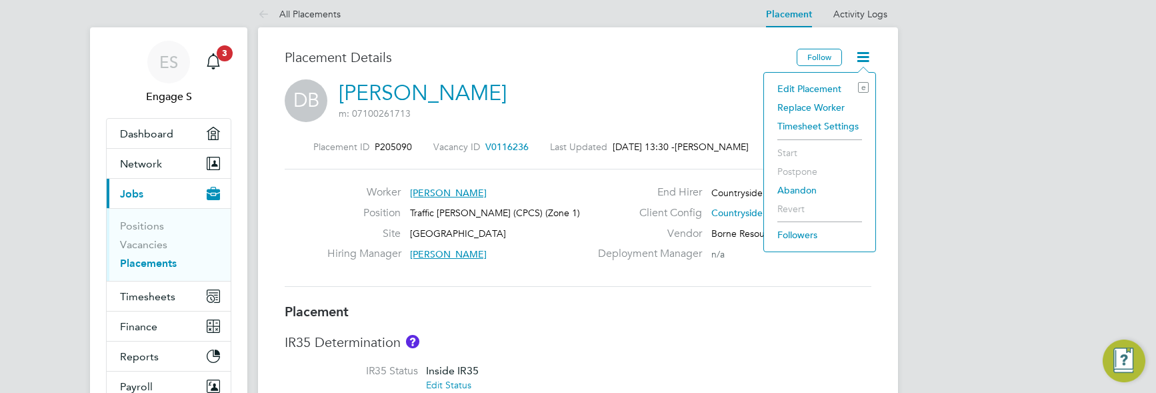
click at [828, 105] on li "Replace Worker" at bounding box center [820, 107] width 98 height 19
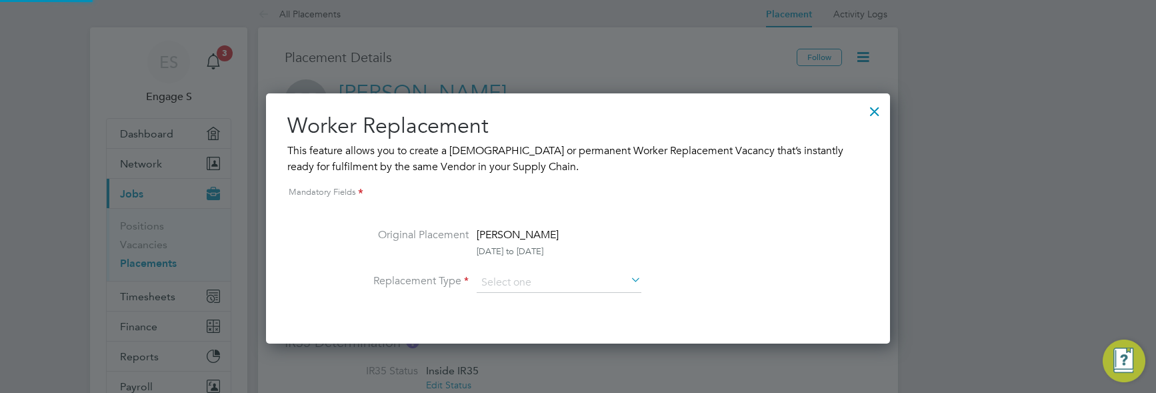
scroll to position [250, 625]
click at [549, 282] on input at bounding box center [559, 283] width 165 height 20
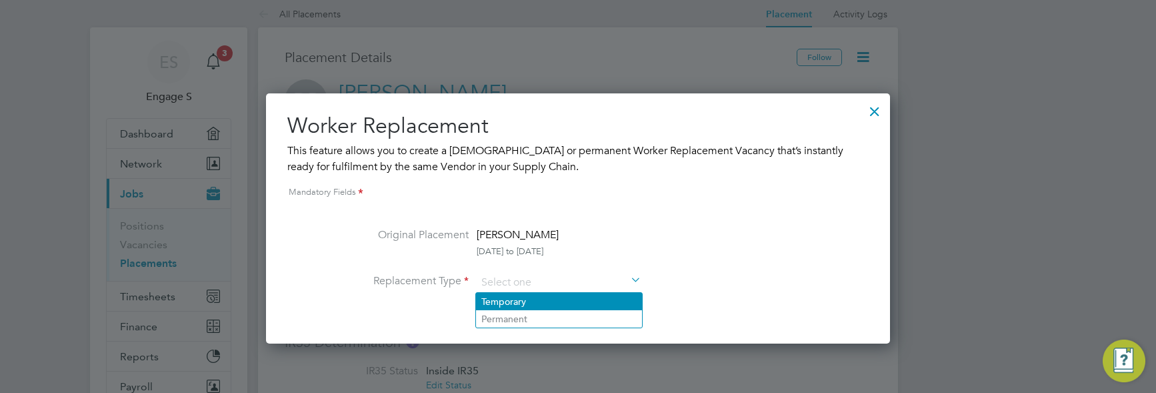
click at [547, 297] on li "Temporary" at bounding box center [559, 301] width 166 height 17
type input "Temporary"
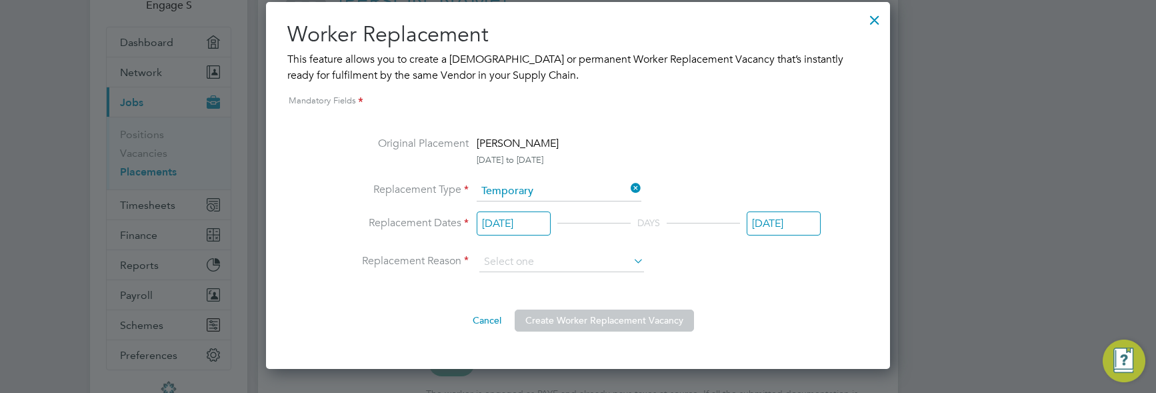
scroll to position [191, 0]
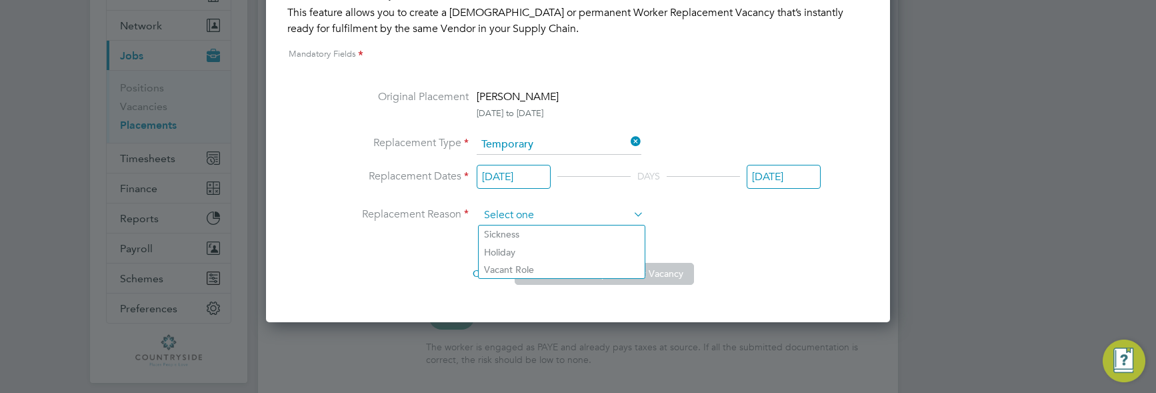
click at [607, 215] on input at bounding box center [561, 215] width 165 height 20
click at [597, 241] on li "Sickness" at bounding box center [562, 233] width 166 height 17
type input "Sickness"
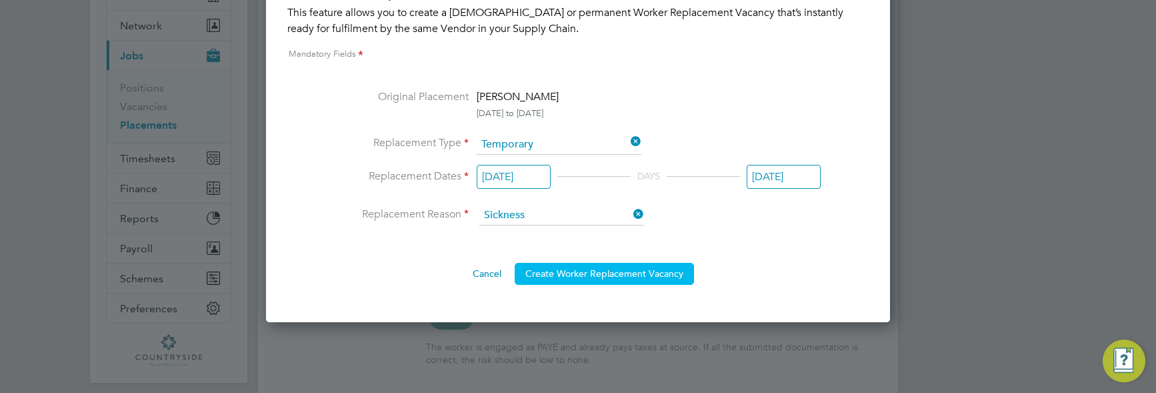
click at [581, 275] on button "Create Worker Replacement Vacancy" at bounding box center [604, 273] width 179 height 21
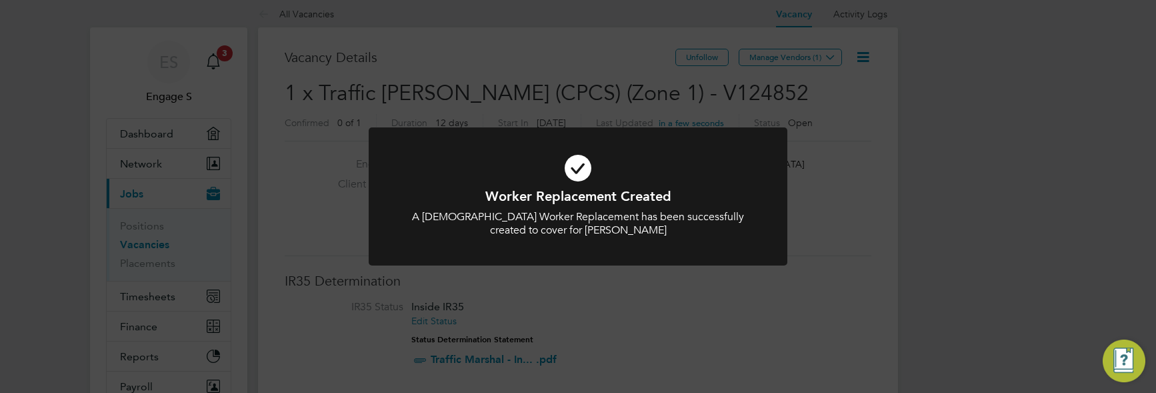
scroll to position [7, 7]
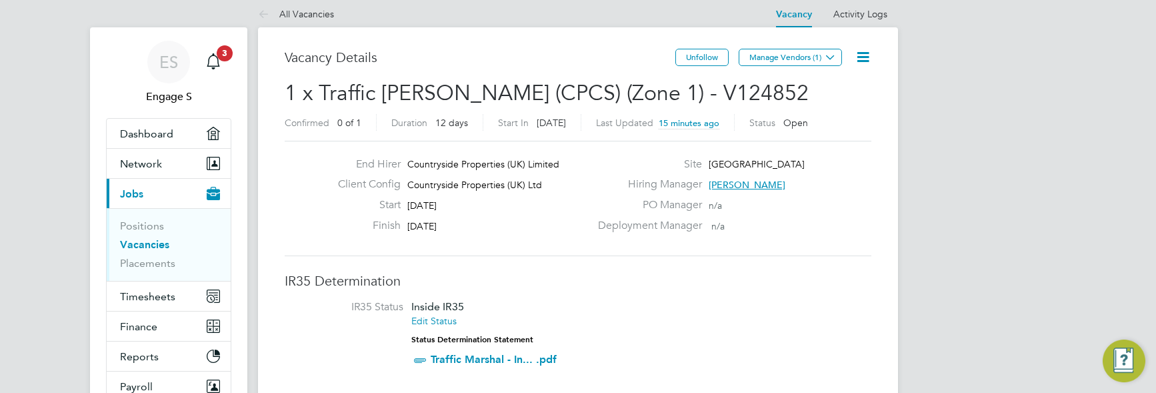
click at [739, 161] on span "Cambridge Road Estate" at bounding box center [757, 164] width 96 height 12
copy div "Cambridge Road Estate Hiring Manager Stephen O PO Manager"
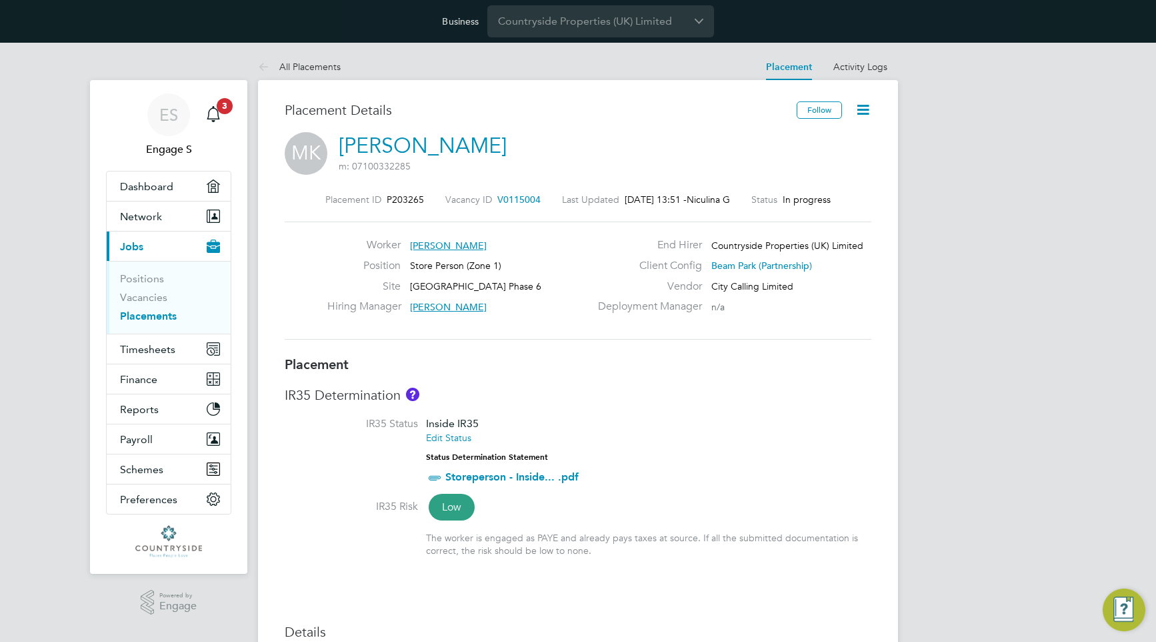
click at [866, 111] on icon at bounding box center [863, 109] width 17 height 17
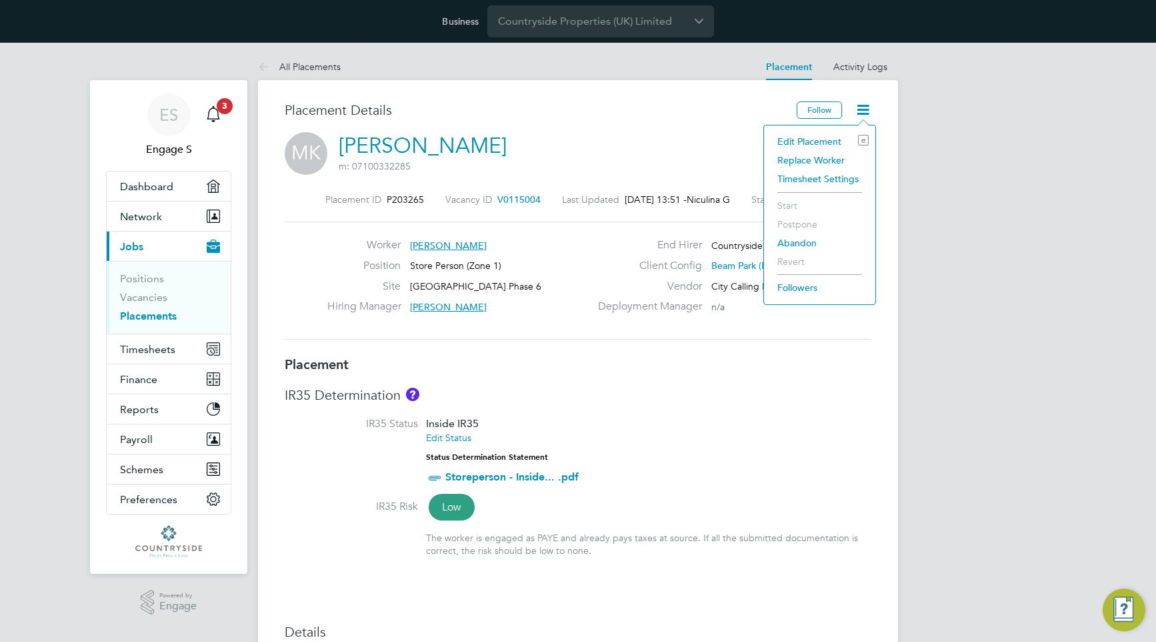
click at [849, 157] on li "Replace Worker" at bounding box center [820, 160] width 98 height 19
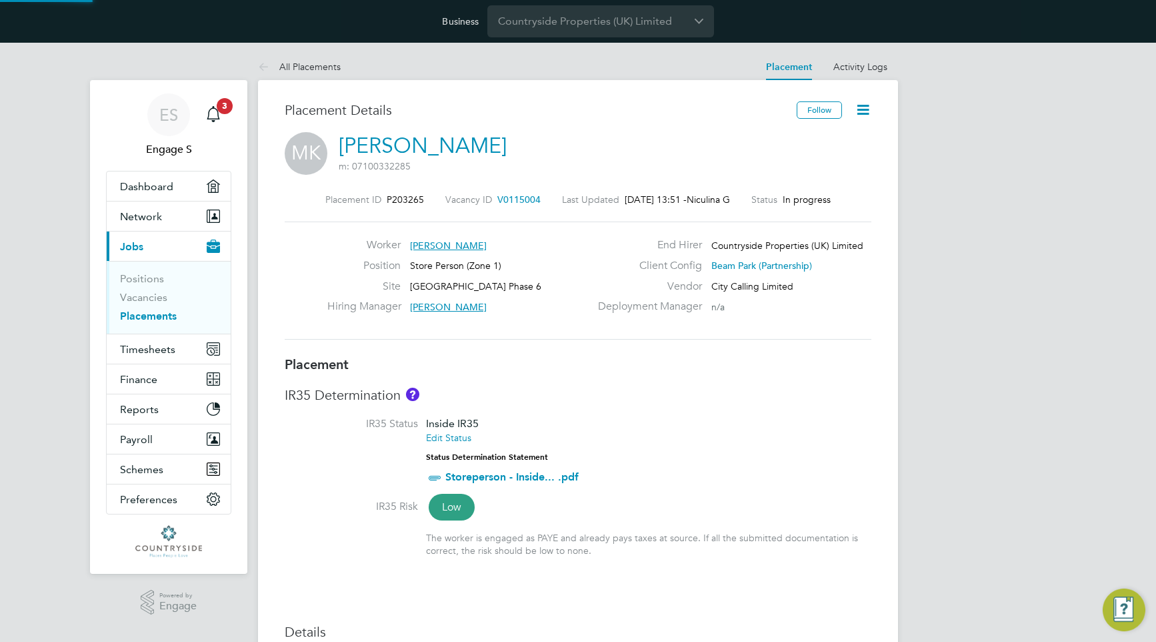
scroll to position [7, 7]
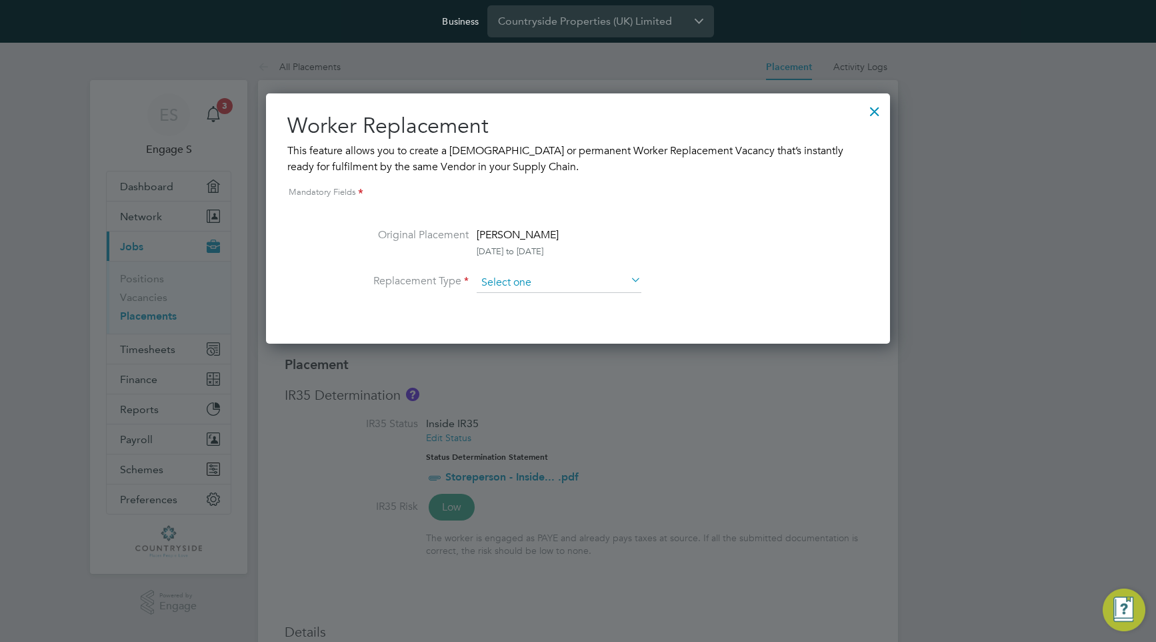
click at [603, 289] on input at bounding box center [559, 283] width 165 height 20
click at [597, 299] on li "Temporary" at bounding box center [559, 301] width 166 height 17
type input "Temporary"
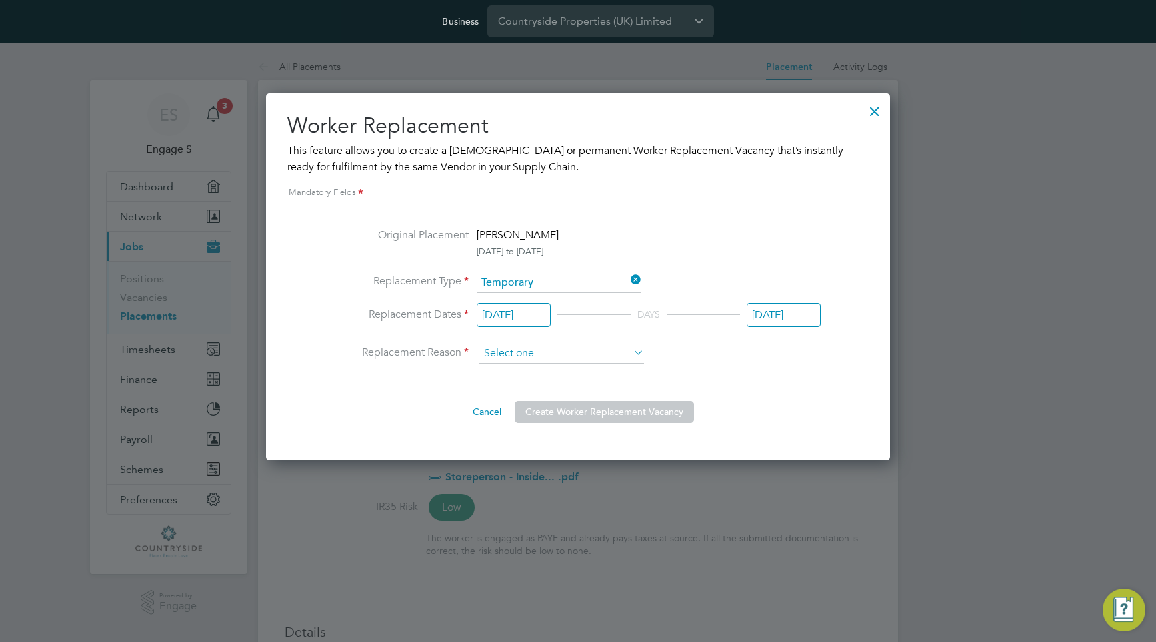
click at [579, 355] on input at bounding box center [561, 353] width 165 height 20
click at [575, 372] on li "Sickness" at bounding box center [562, 371] width 166 height 17
type input "Sickness"
click at [574, 355] on input at bounding box center [561, 353] width 165 height 20
click at [572, 395] on li "Holiday" at bounding box center [562, 389] width 166 height 17
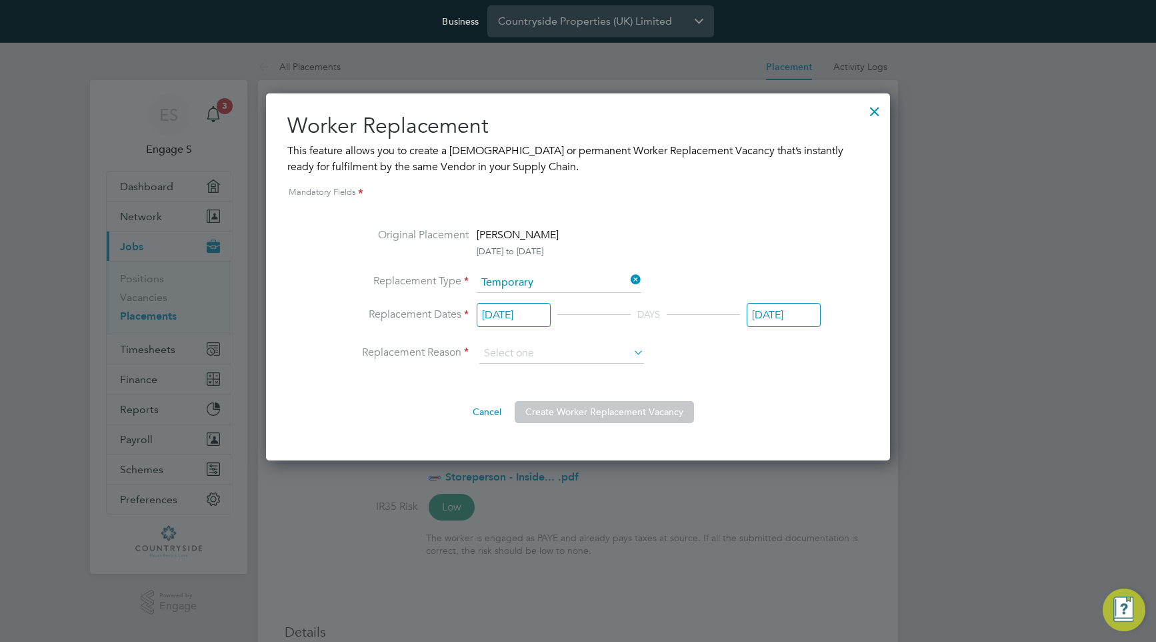
type input "Holiday"
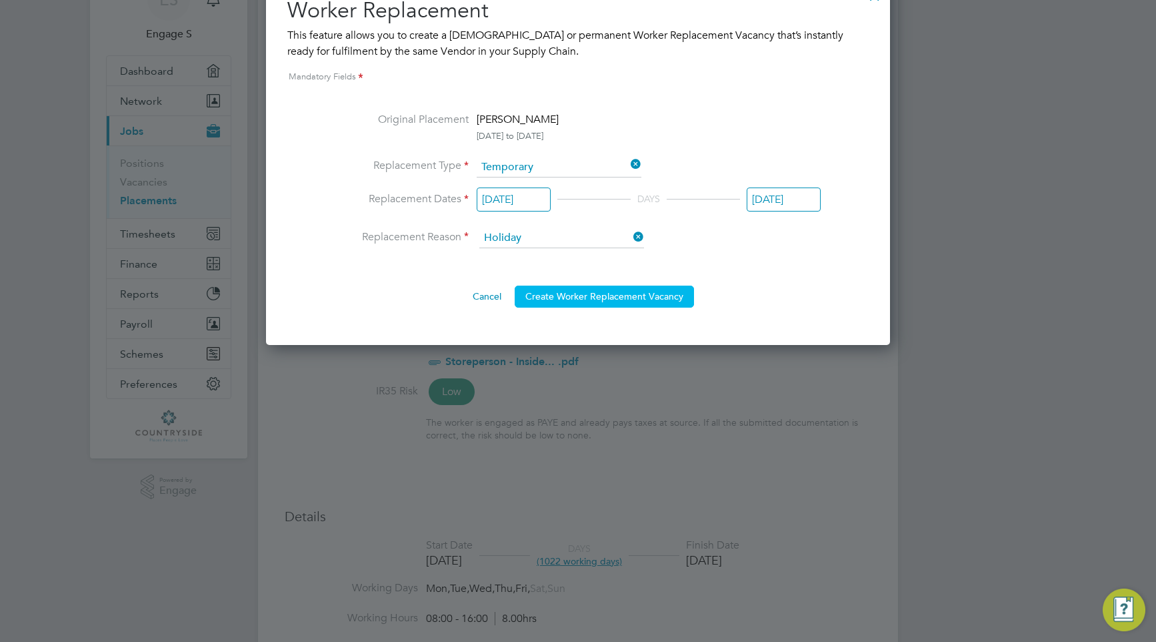
click at [620, 298] on button "Create Worker Replacement Vacancy" at bounding box center [604, 295] width 179 height 21
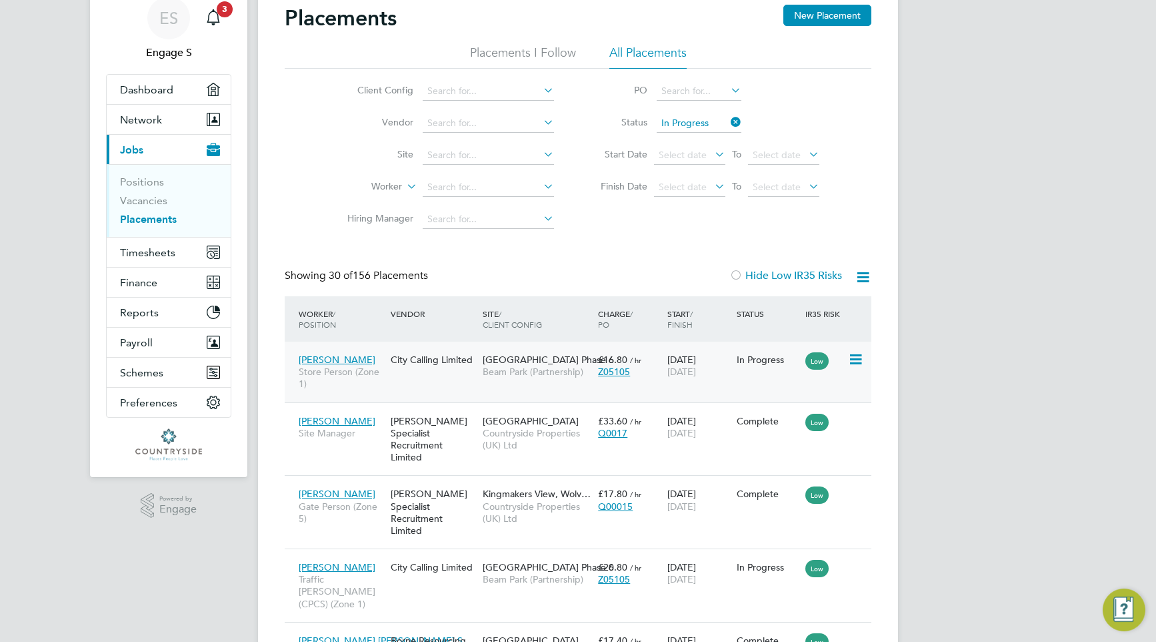
click at [648, 372] on div "Z05105" at bounding box center [629, 371] width 63 height 12
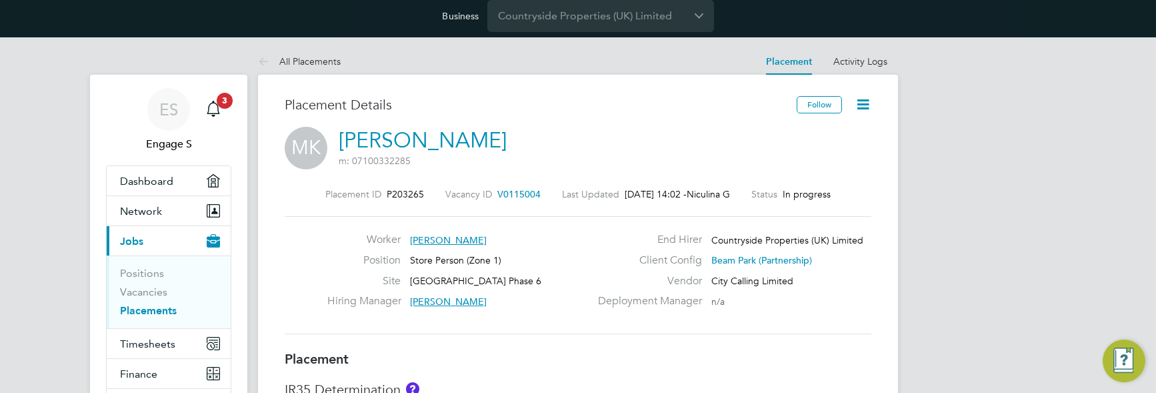
click at [517, 195] on span "V0115004" at bounding box center [518, 194] width 43 height 12
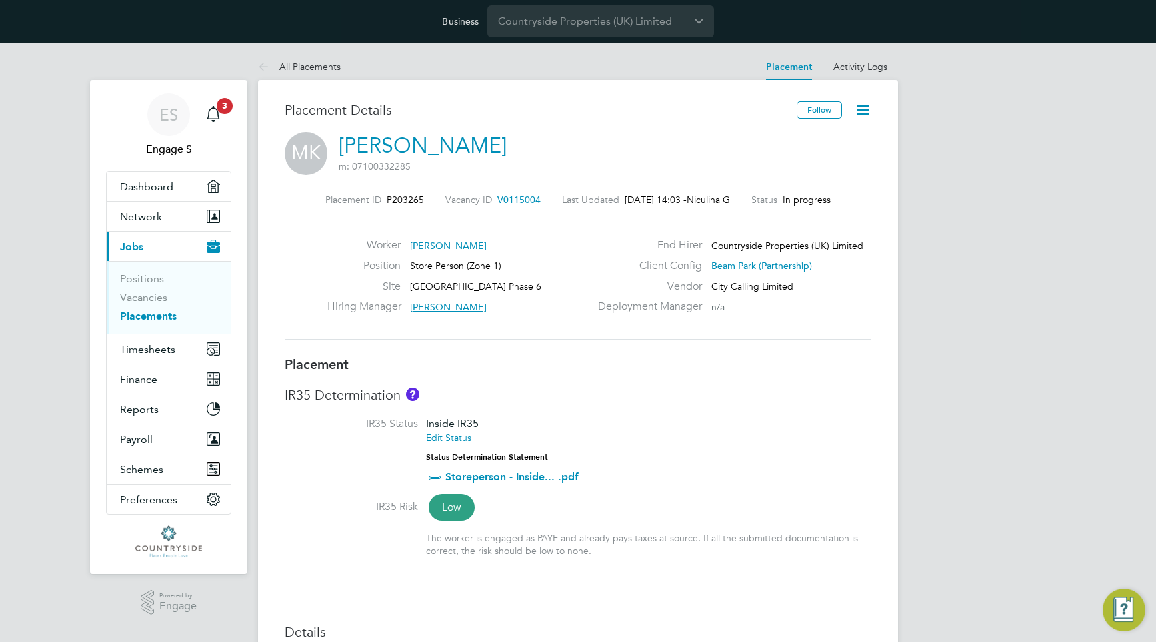
click at [862, 107] on icon at bounding box center [863, 109] width 17 height 17
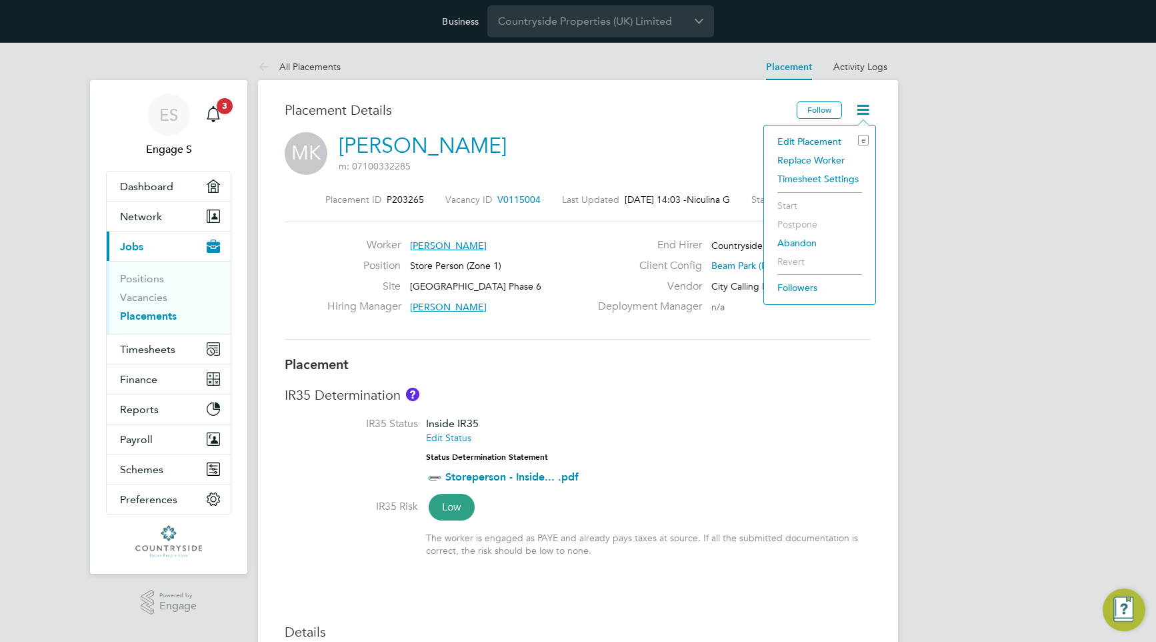
click at [837, 159] on li "Replace Worker" at bounding box center [820, 160] width 98 height 19
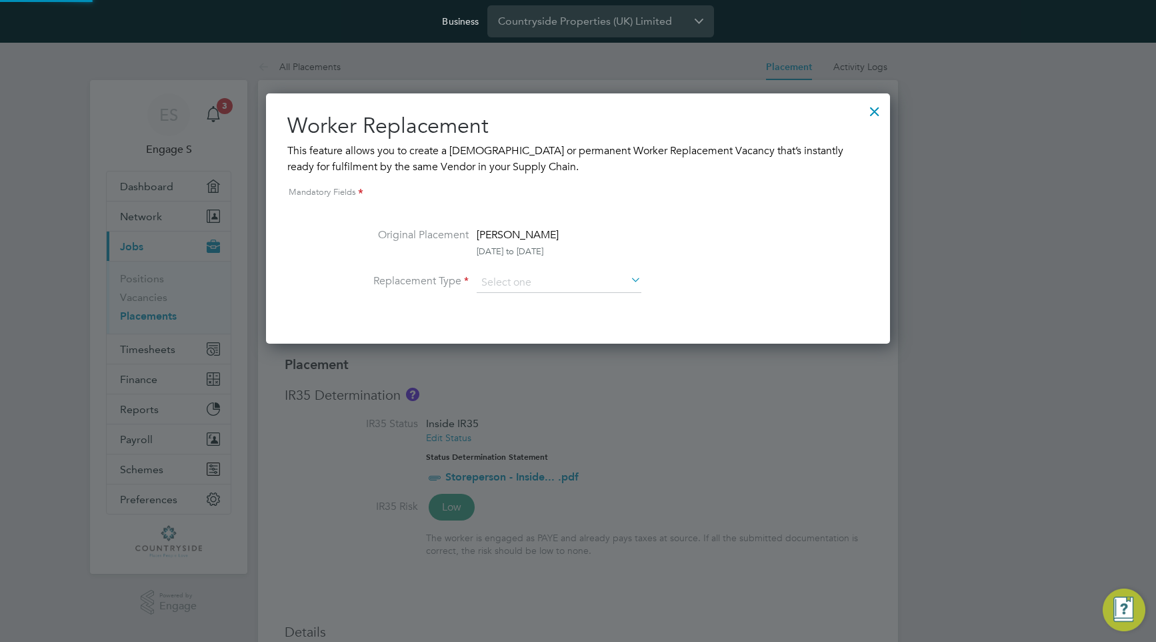
scroll to position [7, 7]
click at [576, 287] on input at bounding box center [559, 283] width 165 height 20
click at [574, 299] on li "Temporary" at bounding box center [559, 301] width 166 height 17
type input "Temporary"
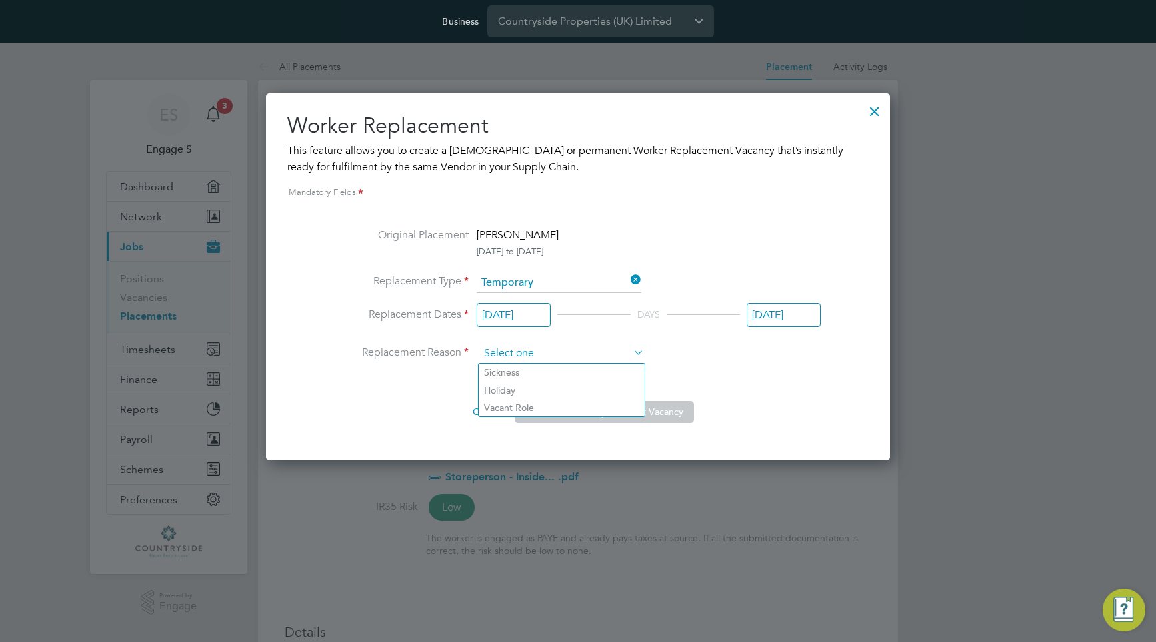
click at [561, 349] on input at bounding box center [561, 353] width 165 height 20
click at [563, 372] on li "Sickness" at bounding box center [562, 371] width 166 height 17
type input "Sickness"
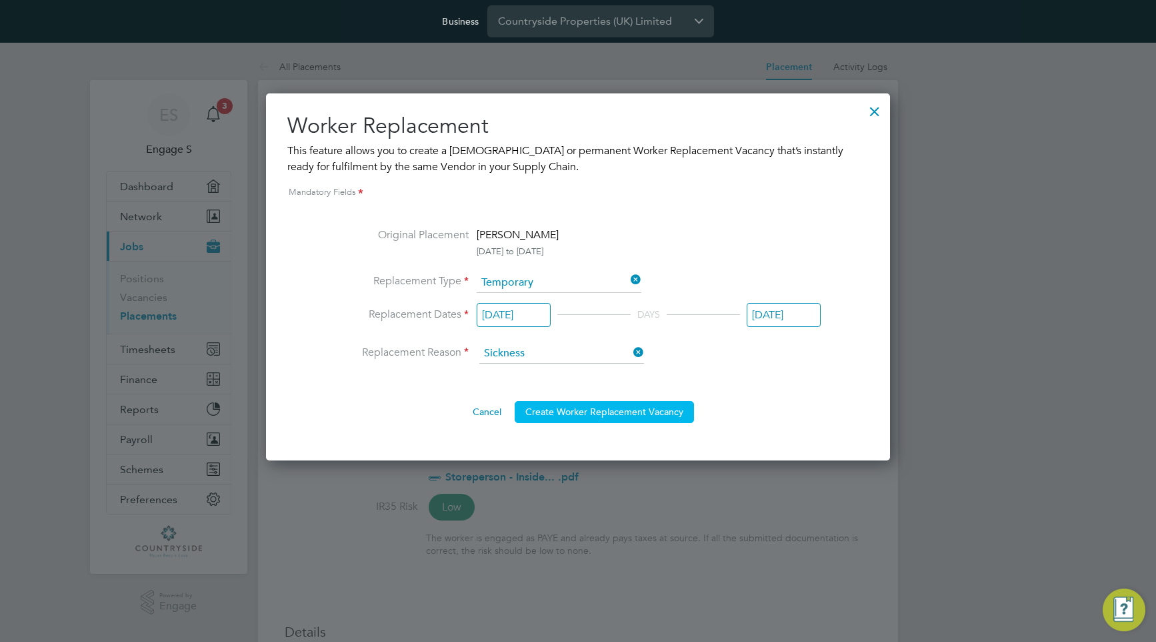
click at [561, 415] on button "Create Worker Replacement Vacancy" at bounding box center [604, 411] width 179 height 21
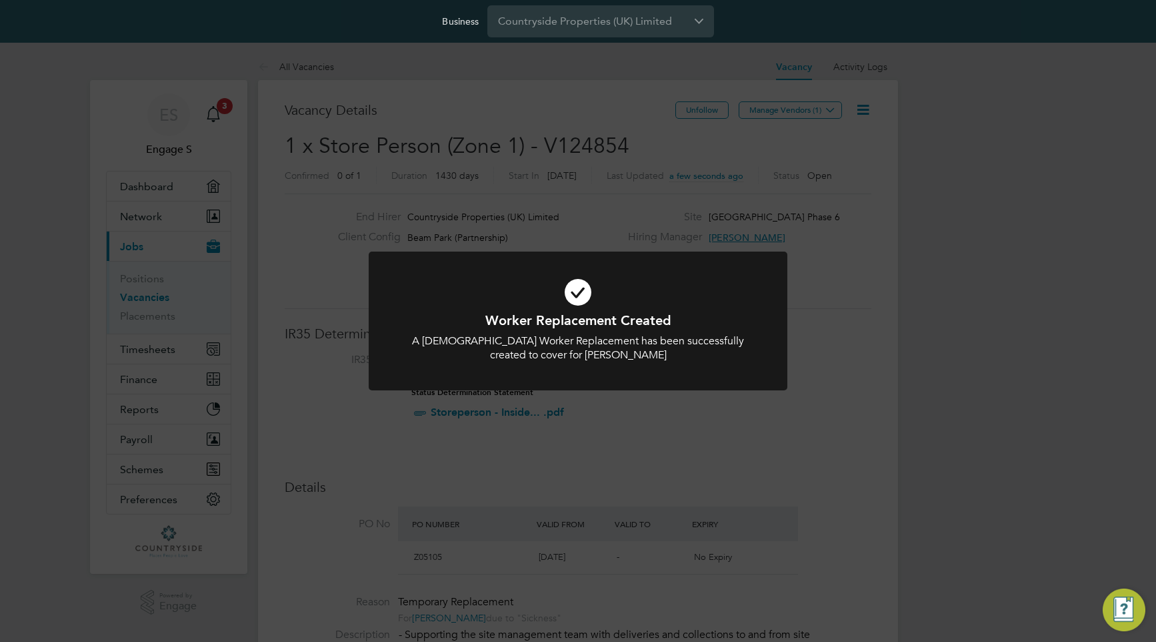
click at [543, 198] on div "Worker Replacement Created A [DEMOGRAPHIC_DATA] Worker Replacement has been suc…" at bounding box center [578, 321] width 1156 height 642
